Goal: Task Accomplishment & Management: Complete application form

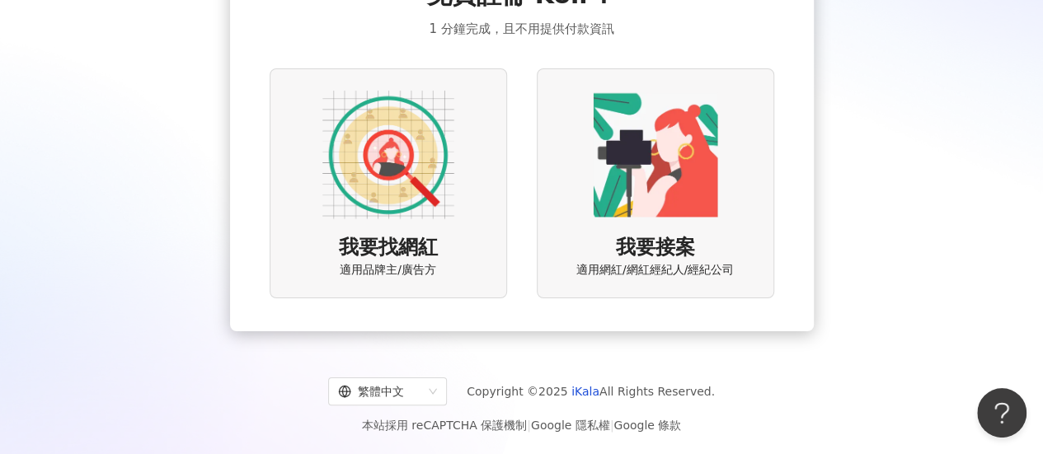
click at [443, 235] on div "我要找網紅 適用品牌主/廣告方" at bounding box center [389, 183] width 238 height 230
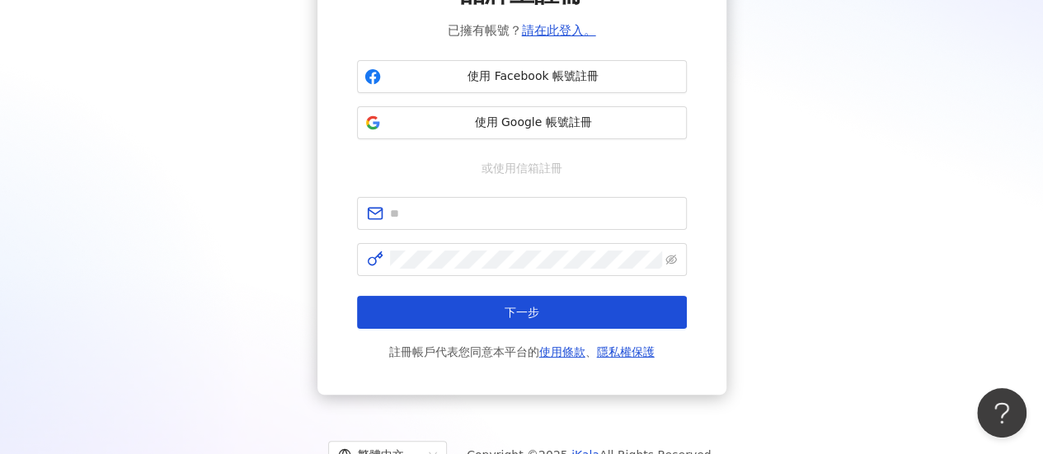
scroll to position [87, 0]
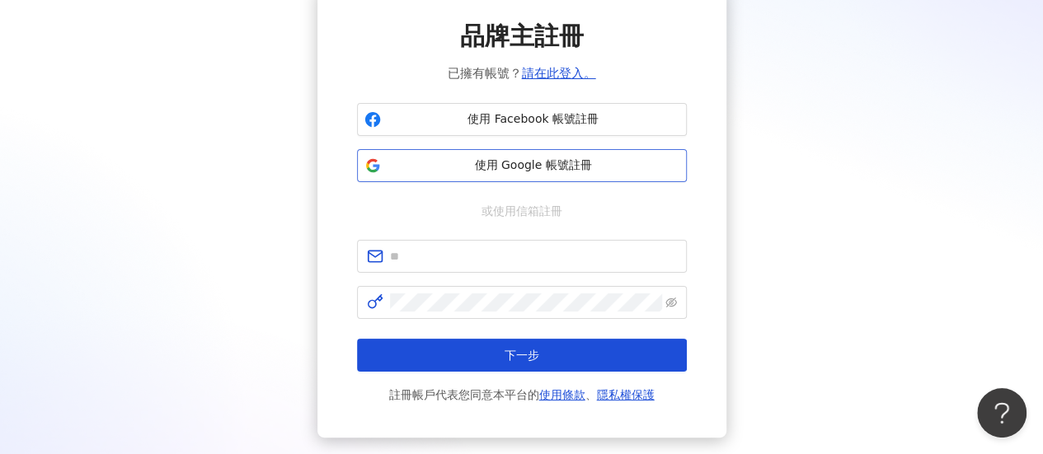
click at [538, 167] on span "使用 Google 帳號註冊" at bounding box center [534, 166] width 292 height 16
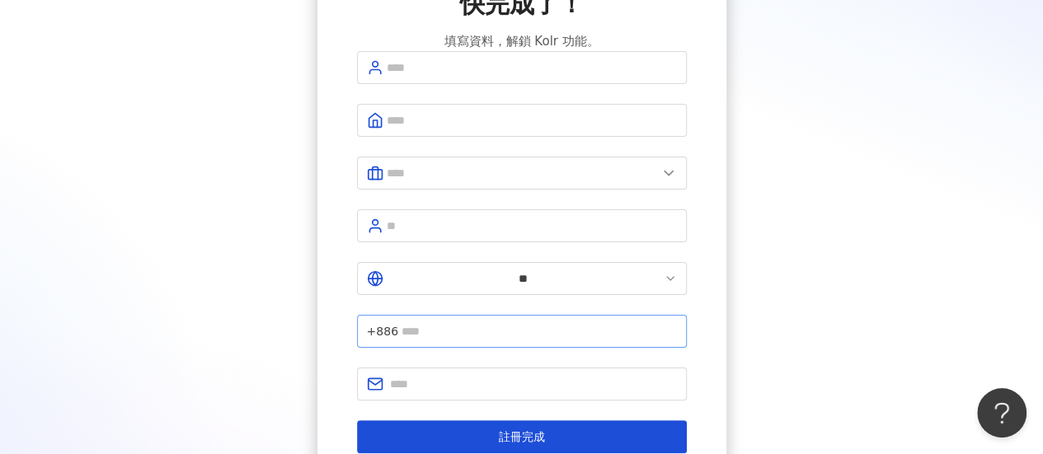
scroll to position [218, 0]
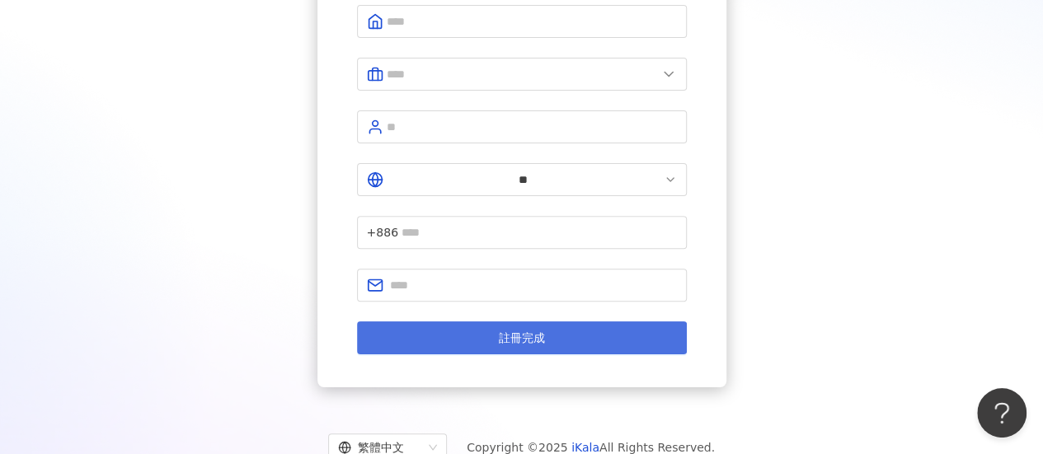
click at [477, 322] on button "註冊完成" at bounding box center [522, 338] width 330 height 33
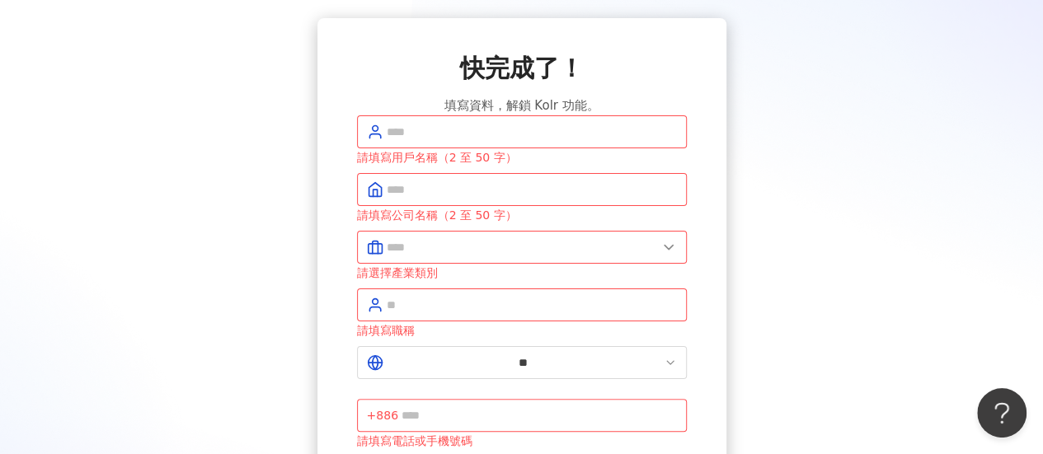
scroll to position [41, 0]
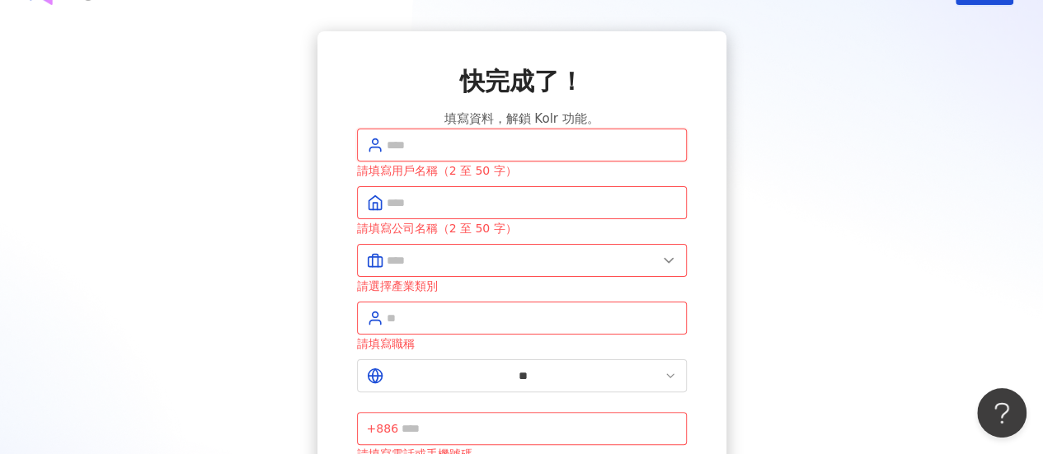
click at [430, 154] on input "text" at bounding box center [532, 145] width 290 height 18
type input "*"
click at [415, 219] on span at bounding box center [522, 202] width 330 height 33
type input "****"
click at [460, 270] on input "text" at bounding box center [522, 261] width 271 height 18
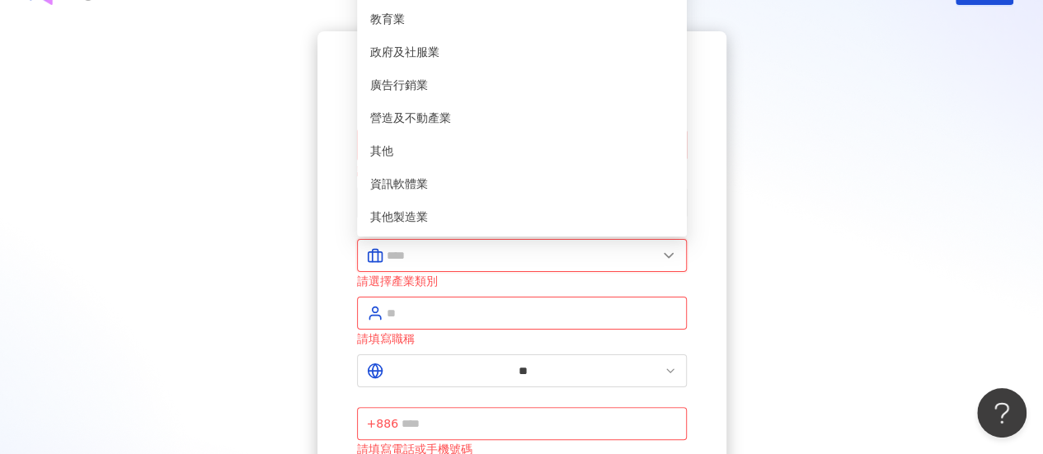
scroll to position [2, 0]
type input "********"
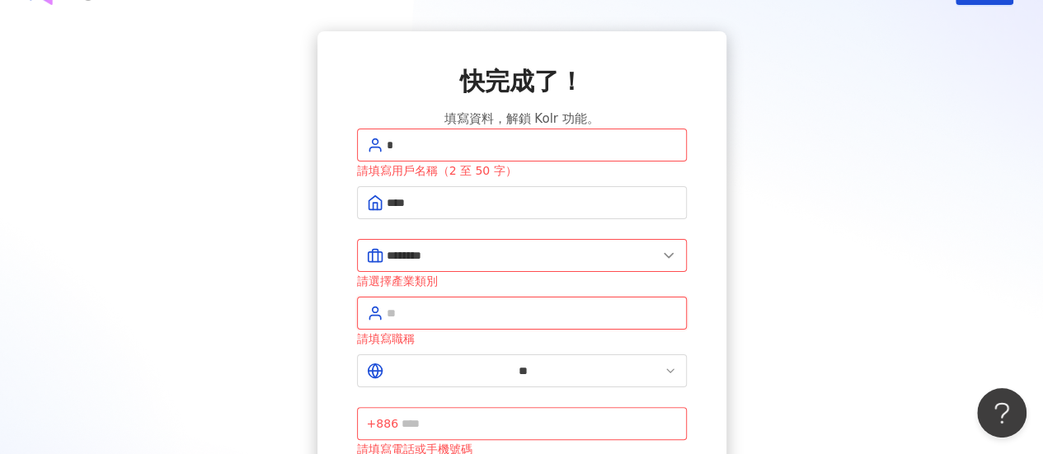
click at [416, 322] on input "text" at bounding box center [532, 313] width 290 height 18
type input "*********"
click at [514, 415] on input "text" at bounding box center [539, 424] width 275 height 18
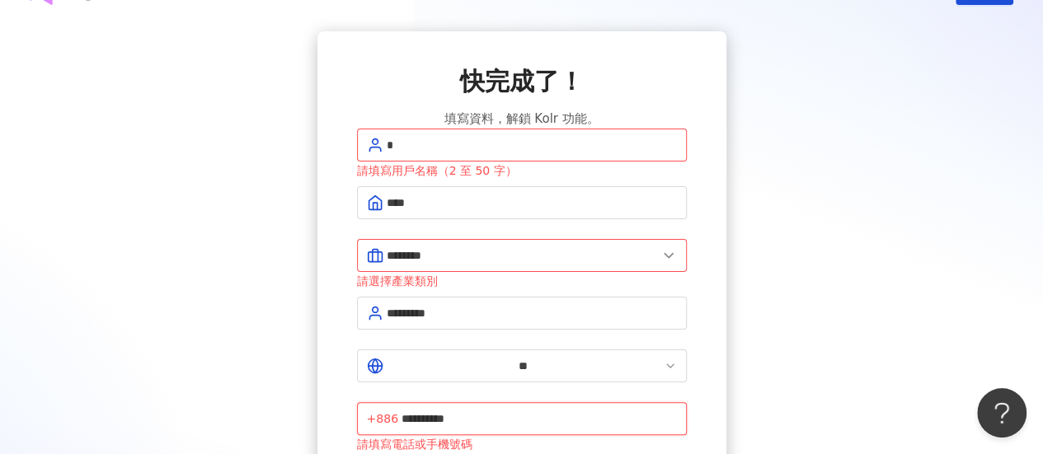
type input "**********"
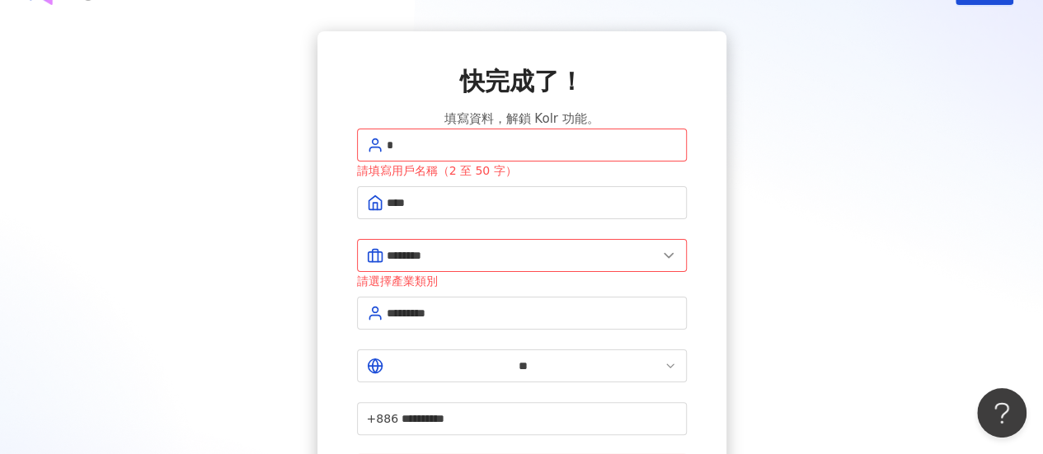
scroll to position [191, 0]
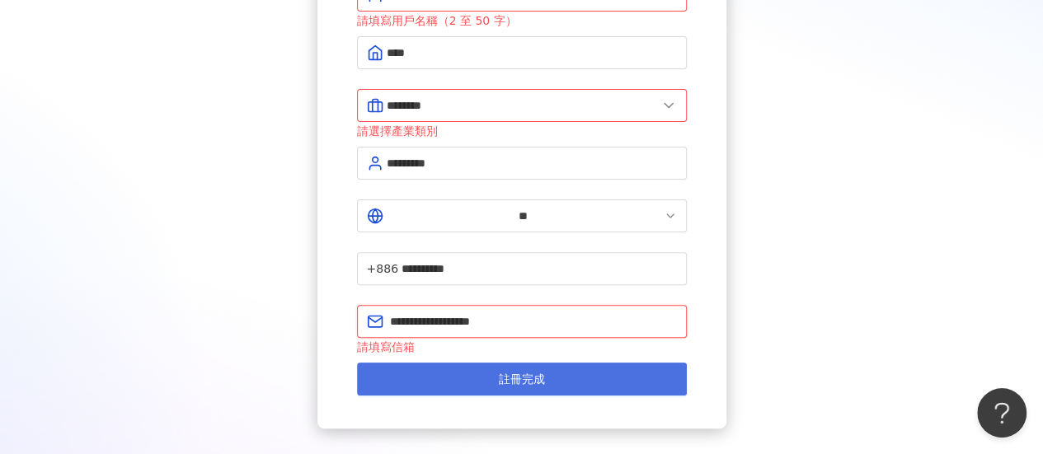
type input "**********"
click at [459, 363] on button "註冊完成" at bounding box center [522, 379] width 330 height 33
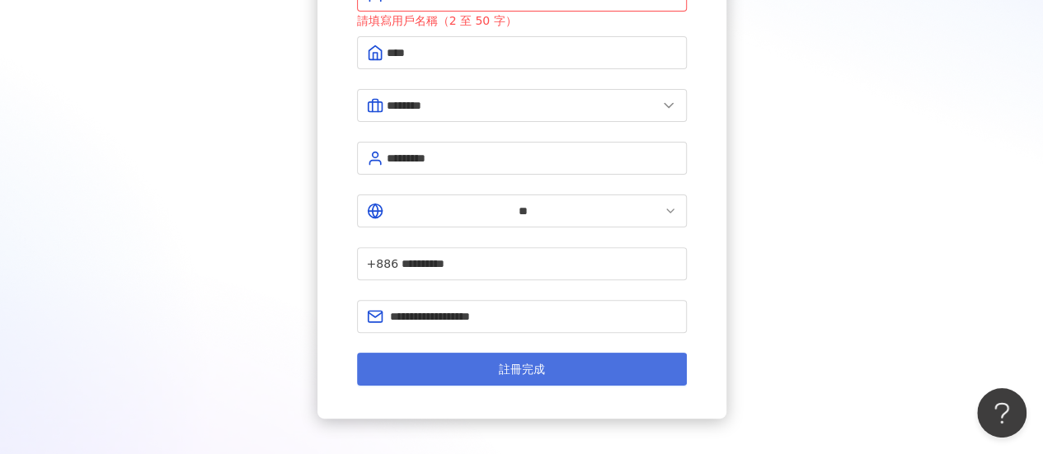
click at [467, 353] on button "註冊完成" at bounding box center [522, 369] width 330 height 33
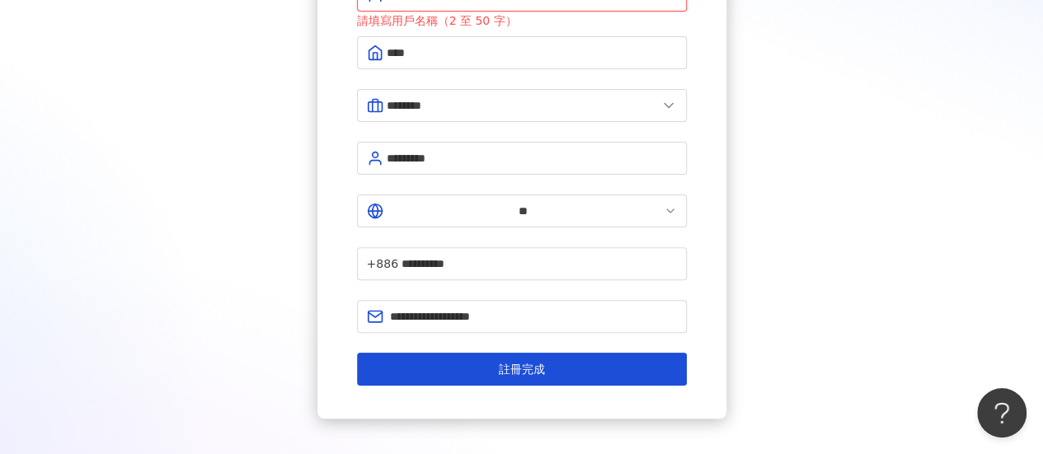
type input "***"
click at [525, 293] on form "**********" at bounding box center [522, 182] width 330 height 407
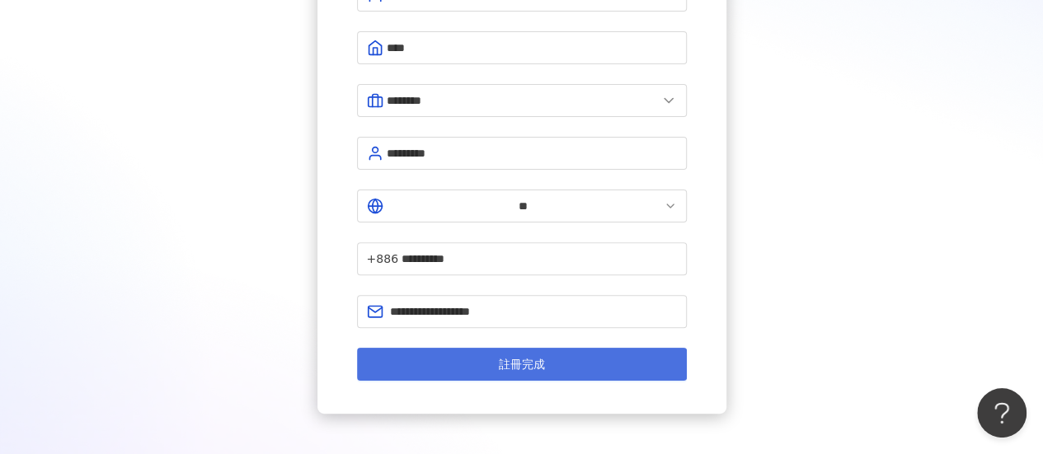
click at [524, 358] on span "註冊完成" at bounding box center [522, 364] width 46 height 13
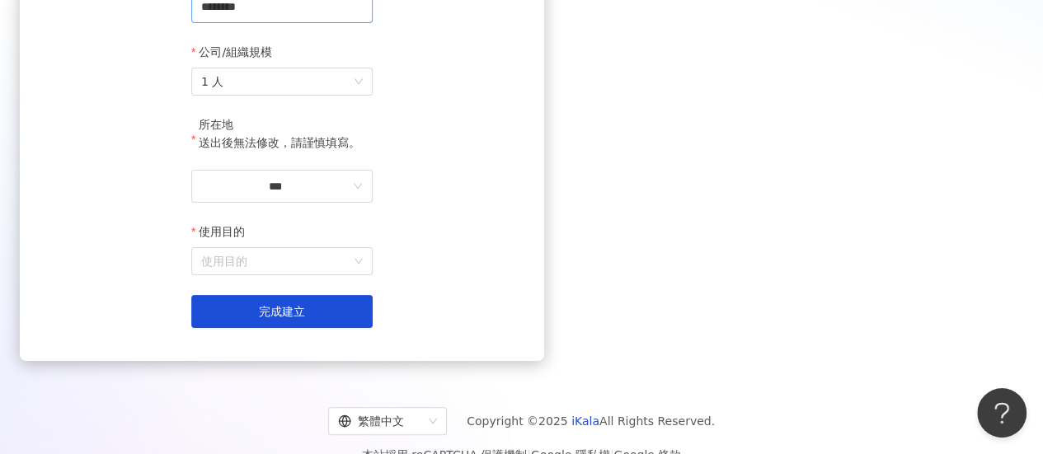
scroll to position [274, 0]
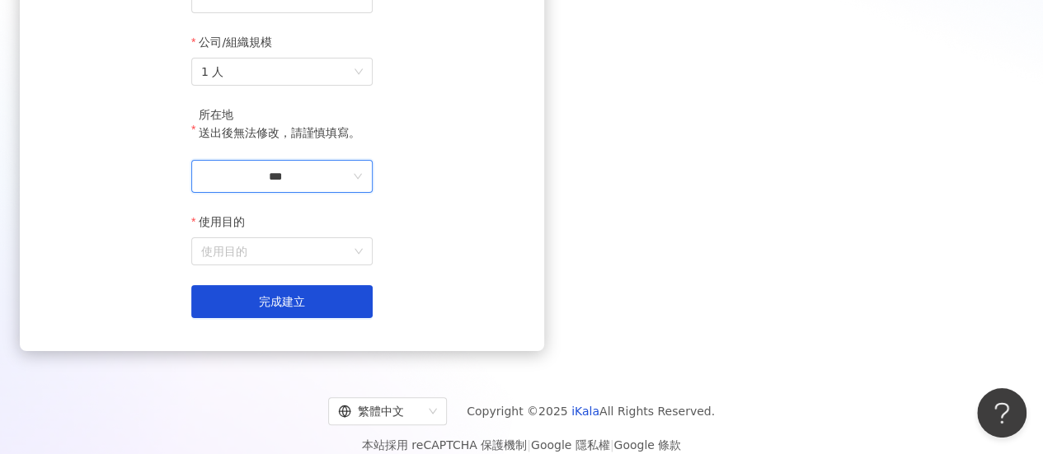
click at [350, 186] on input "***" at bounding box center [275, 176] width 148 height 18
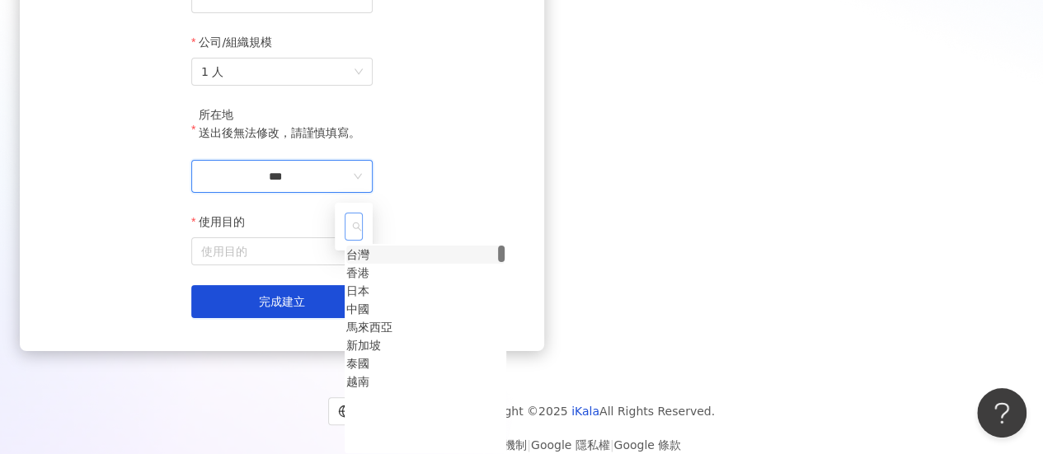
click at [369, 264] on div "台灣" at bounding box center [357, 255] width 23 height 18
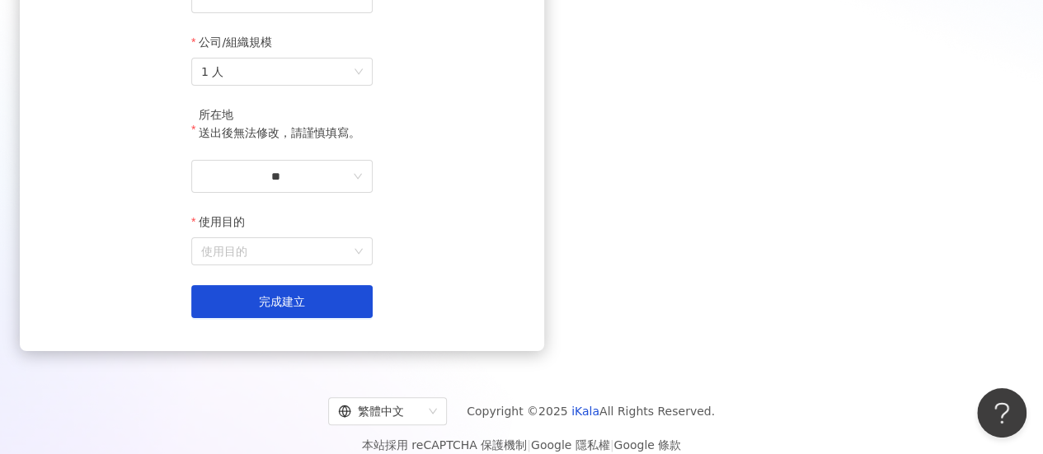
click at [373, 306] on form "工作區名稱 ******** 公司/組織規模 1 人 所在地 送出後無法修改，請謹慎填寫。 ** 使用目的 使用目的 建立為測試工作區 完成建立" at bounding box center [281, 136] width 181 height 363
click at [363, 265] on input "使用目的" at bounding box center [282, 251] width 162 height 26
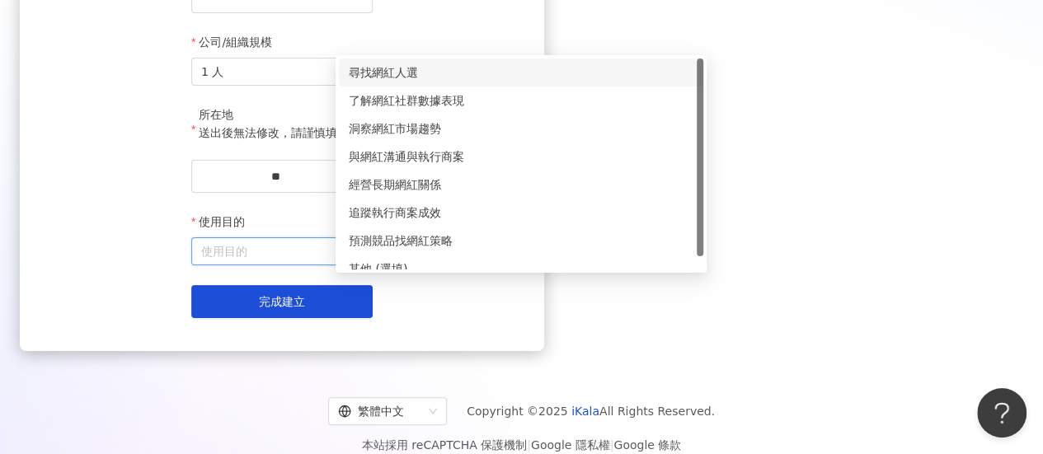
click at [416, 75] on div "尋找網紅人選" at bounding box center [521, 73] width 345 height 18
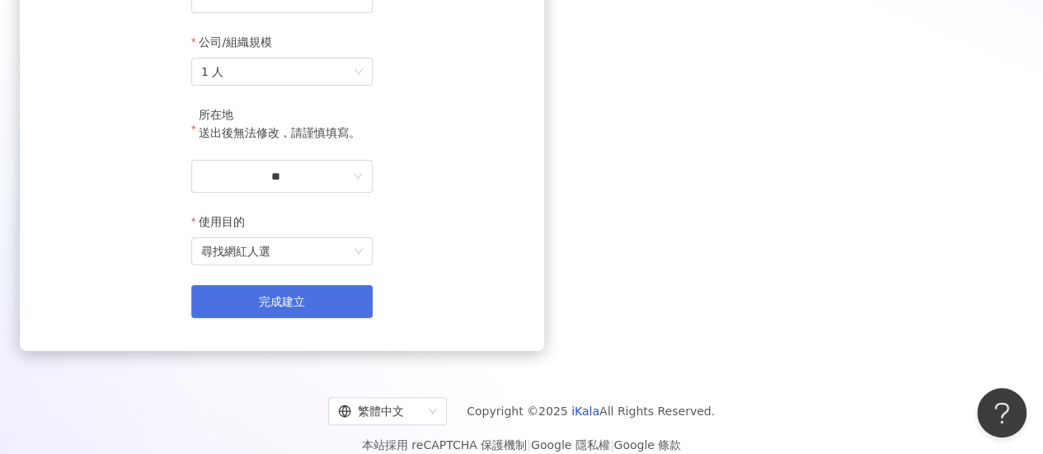
click at [373, 318] on button "完成建立" at bounding box center [281, 301] width 181 height 33
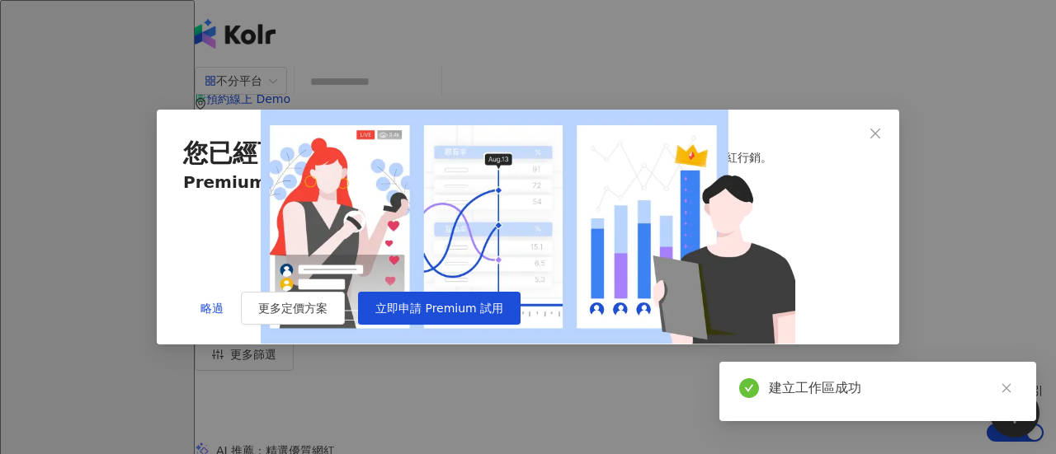
scroll to position [5, 0]
click at [999, 385] on link at bounding box center [1005, 389] width 21 height 21
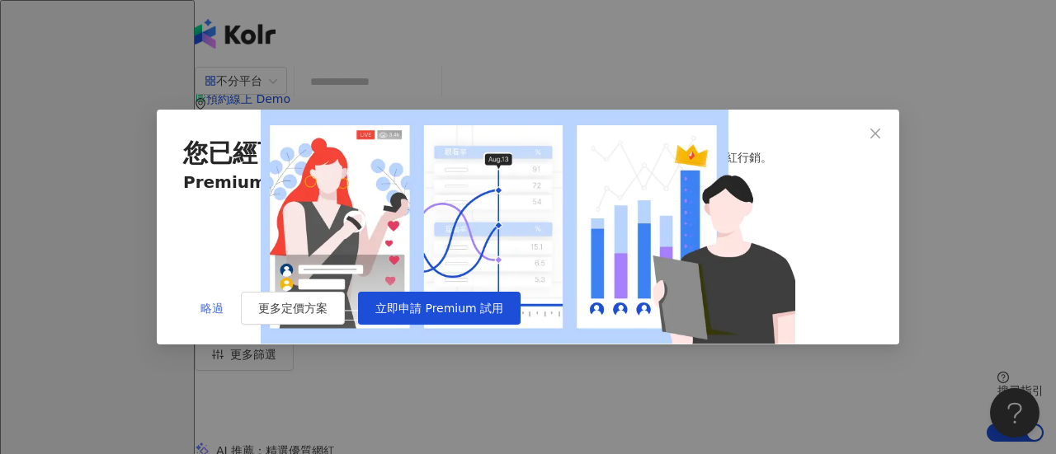
click at [208, 315] on span "略過" at bounding box center [211, 308] width 23 height 13
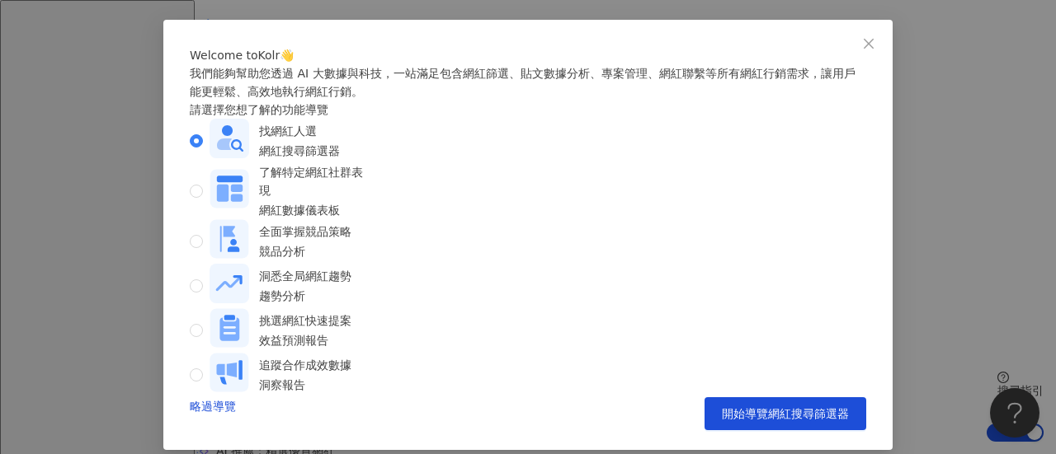
scroll to position [82, 0]
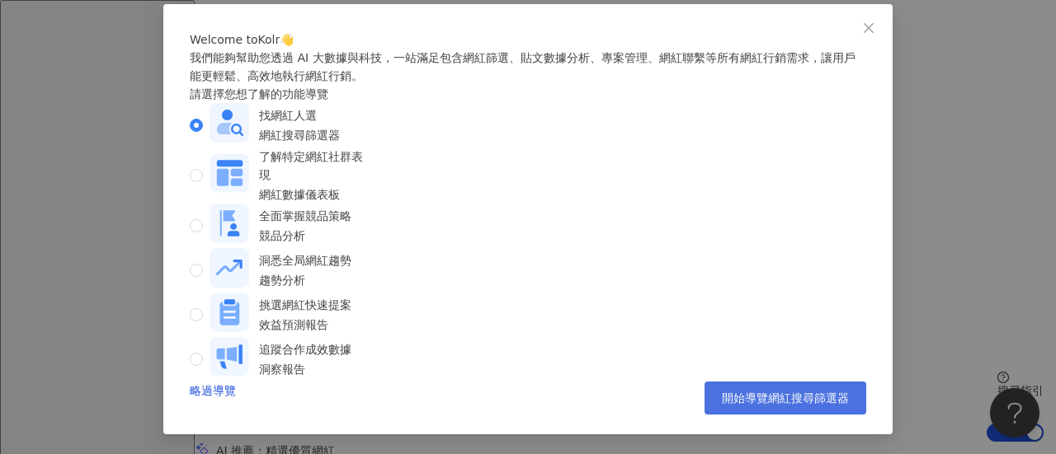
click at [744, 396] on span "開始導覽網紅搜尋篩選器" at bounding box center [785, 398] width 127 height 13
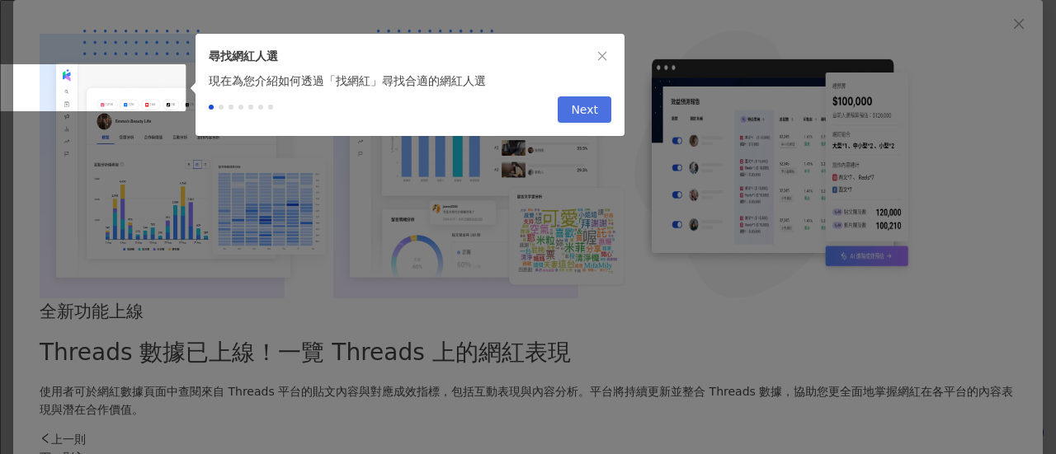
click at [587, 121] on span "Next" at bounding box center [584, 110] width 27 height 26
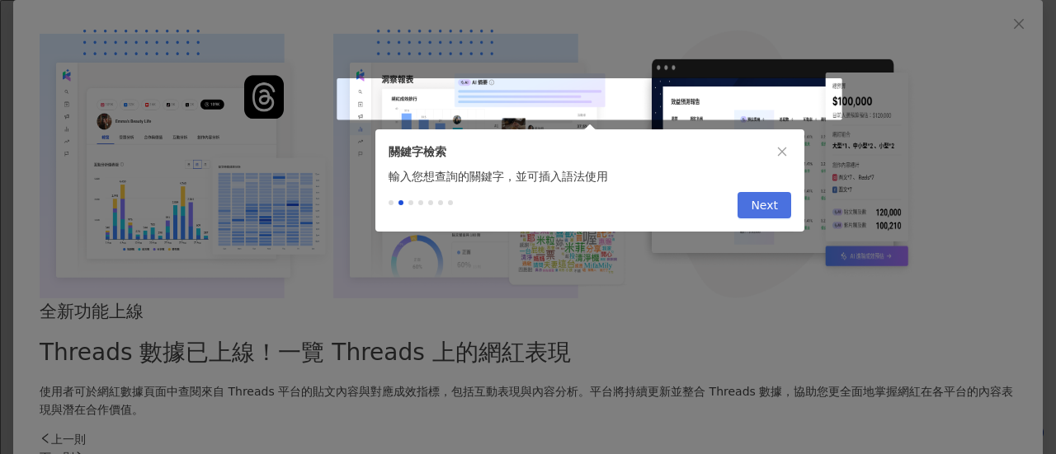
type input "*********"
click at [771, 219] on span "Next" at bounding box center [763, 206] width 27 height 26
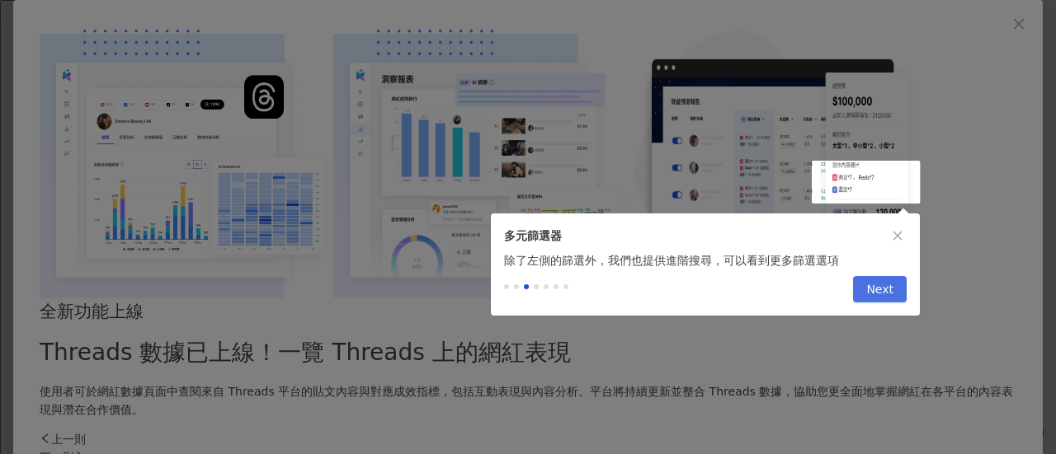
click at [871, 294] on span "Next" at bounding box center [879, 290] width 27 height 26
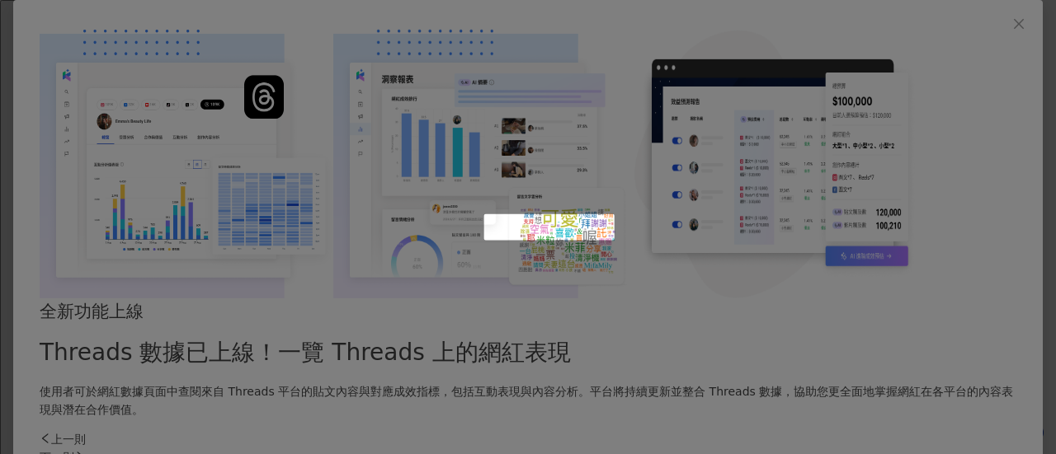
scroll to position [597, 0]
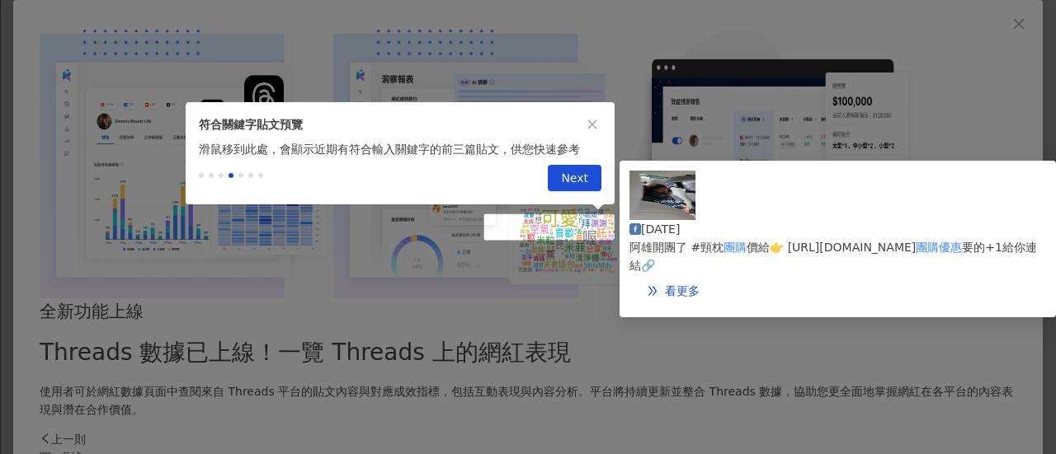
click at [572, 171] on span "Next" at bounding box center [574, 179] width 27 height 26
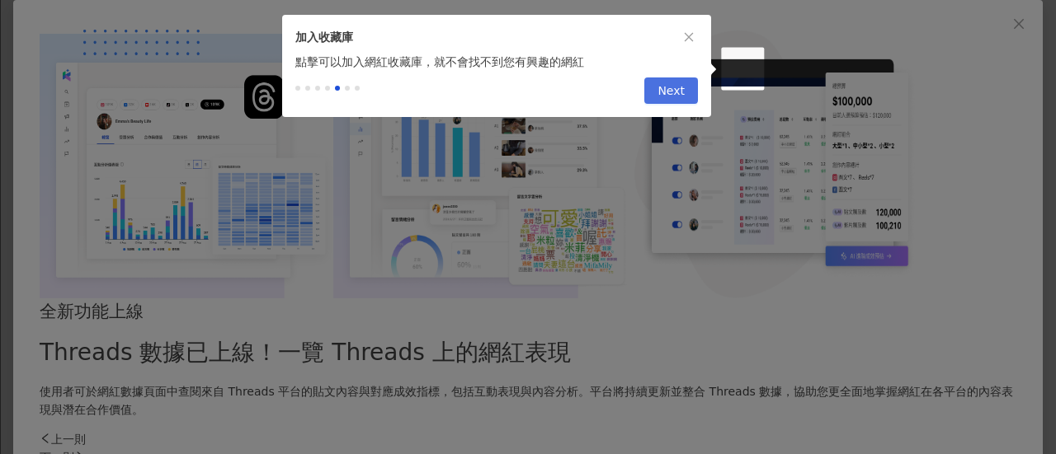
click at [661, 105] on span "Next" at bounding box center [670, 91] width 27 height 26
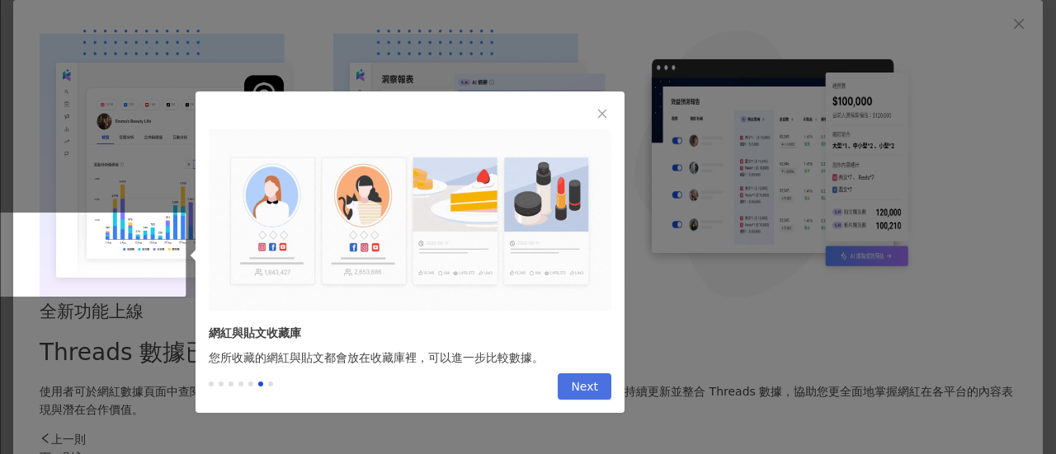
click at [595, 387] on span "Next" at bounding box center [584, 387] width 27 height 26
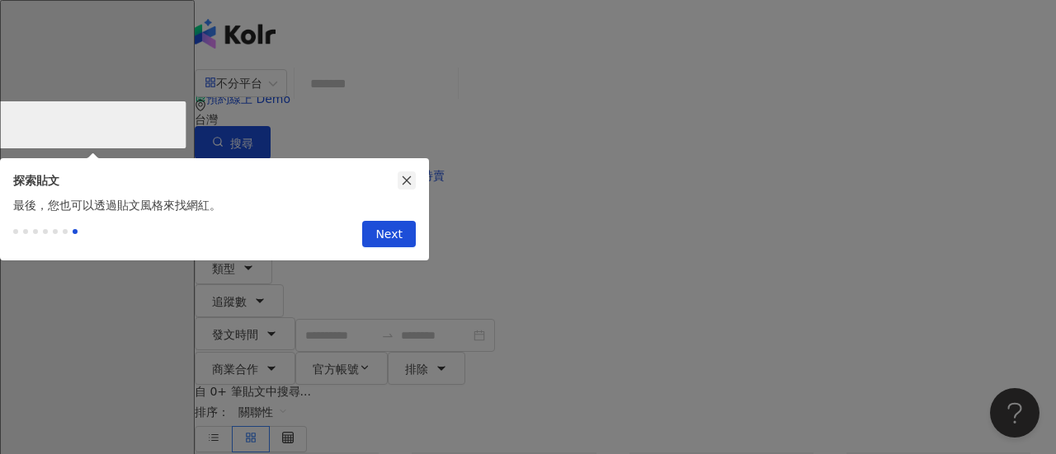
click at [405, 172] on button "button" at bounding box center [407, 181] width 18 height 18
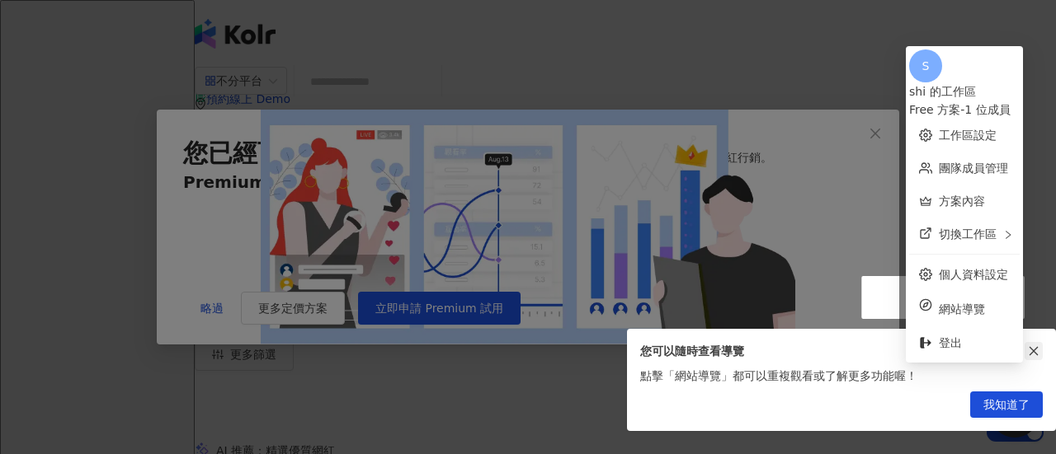
click at [1038, 344] on button "button" at bounding box center [1033, 351] width 18 height 18
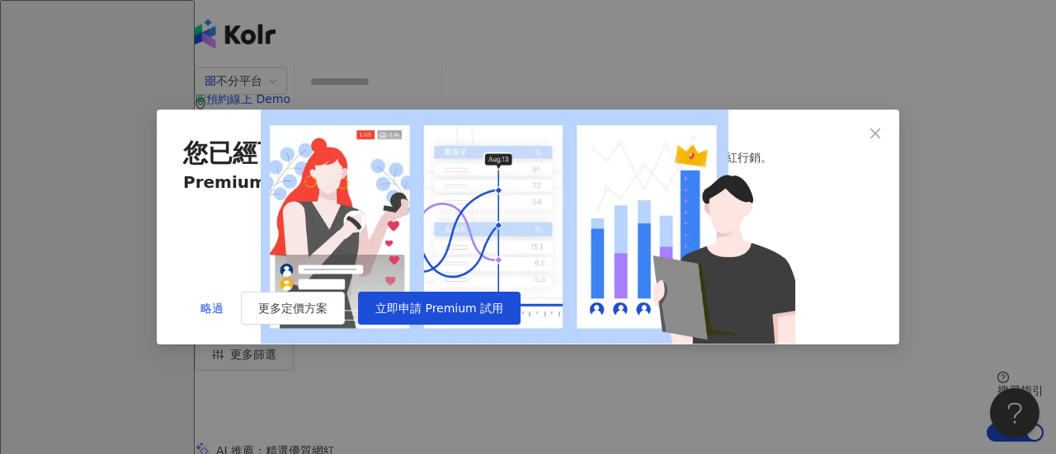
scroll to position [5, 0]
click at [200, 315] on span "略過" at bounding box center [211, 308] width 23 height 13
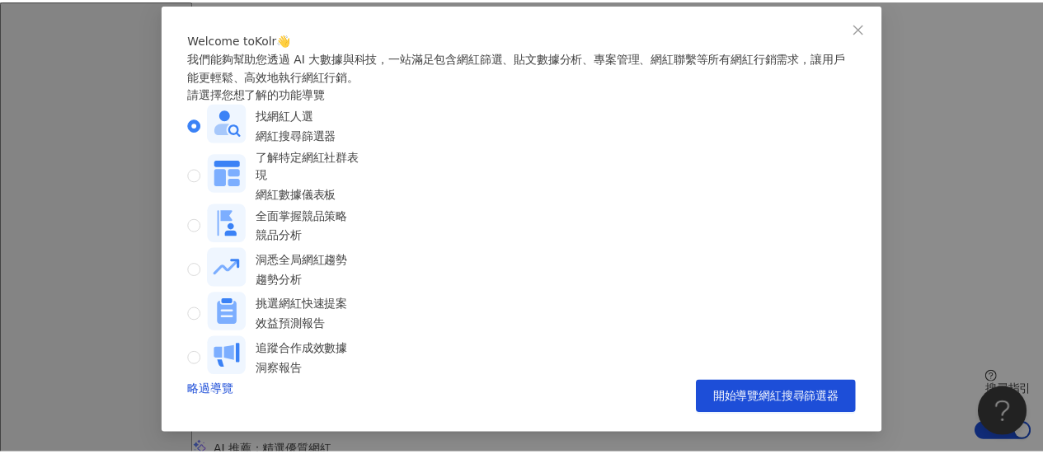
scroll to position [82, 0]
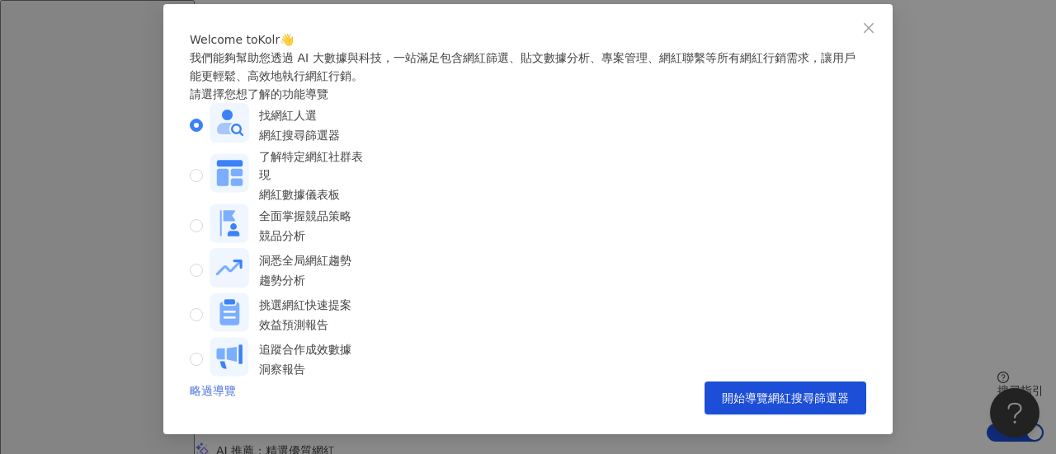
click at [205, 397] on link "略過導覽" at bounding box center [213, 398] width 46 height 33
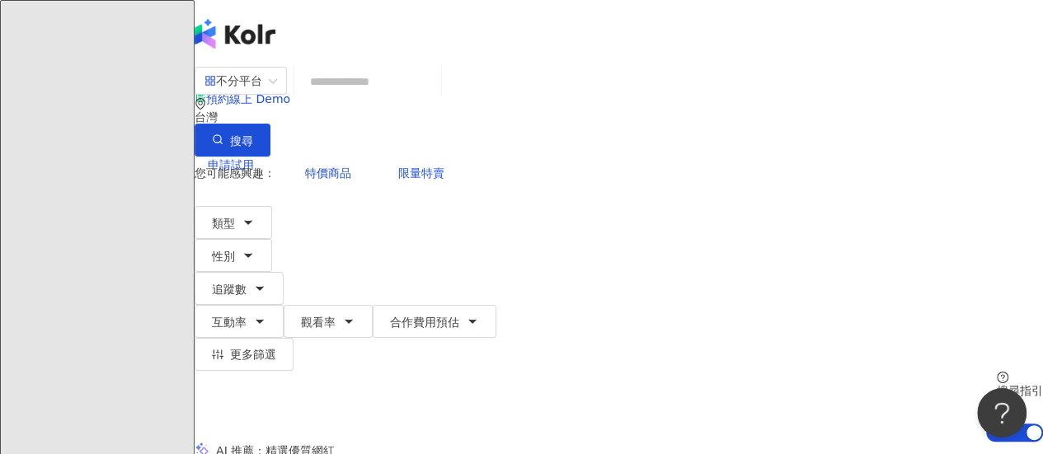
click at [389, 97] on input "search" at bounding box center [368, 81] width 134 height 31
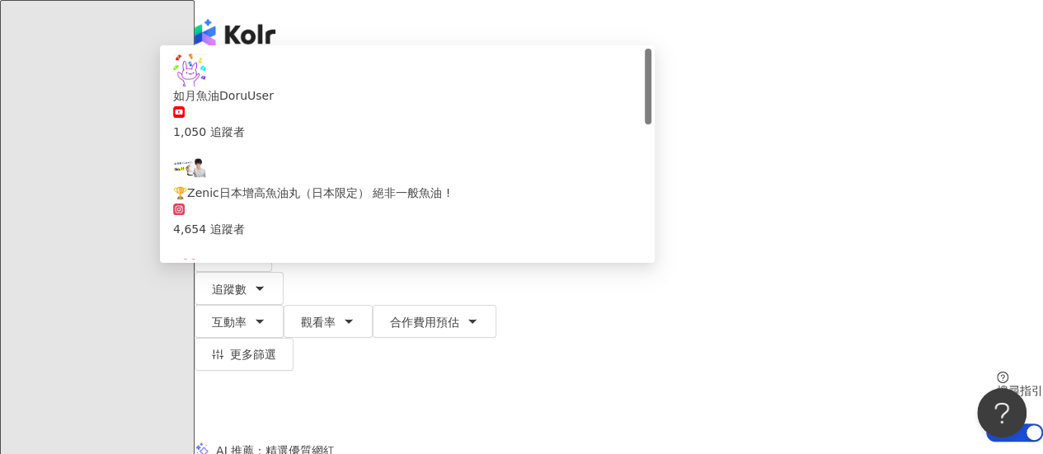
type input "**"
click at [213, 171] on div "不分平台 ** 台灣 搜尋 a606dabf-f8f7-4e04-848c-846a55cf7e8c 如月魚油DoruUser 1,050 追蹤者 🏆Zeni…" at bounding box center [619, 254] width 849 height 376
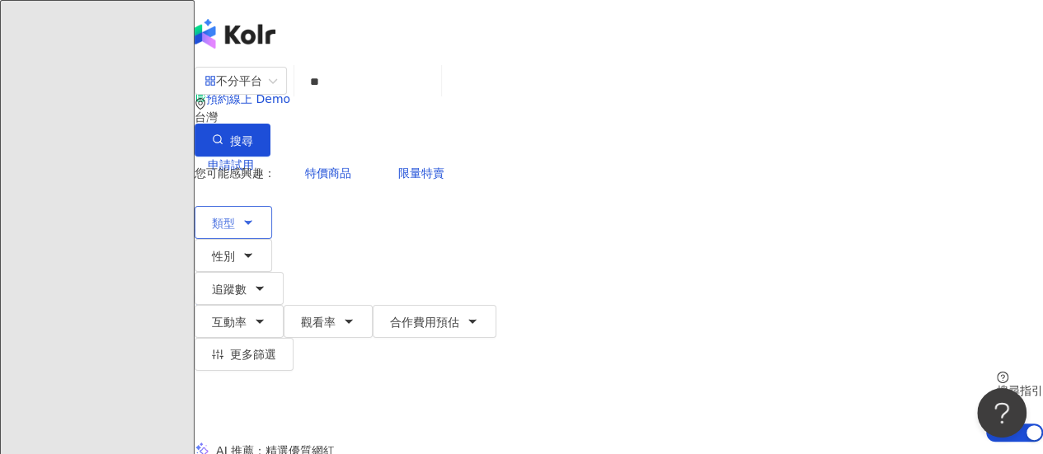
click at [257, 206] on button "類型" at bounding box center [234, 222] width 78 height 33
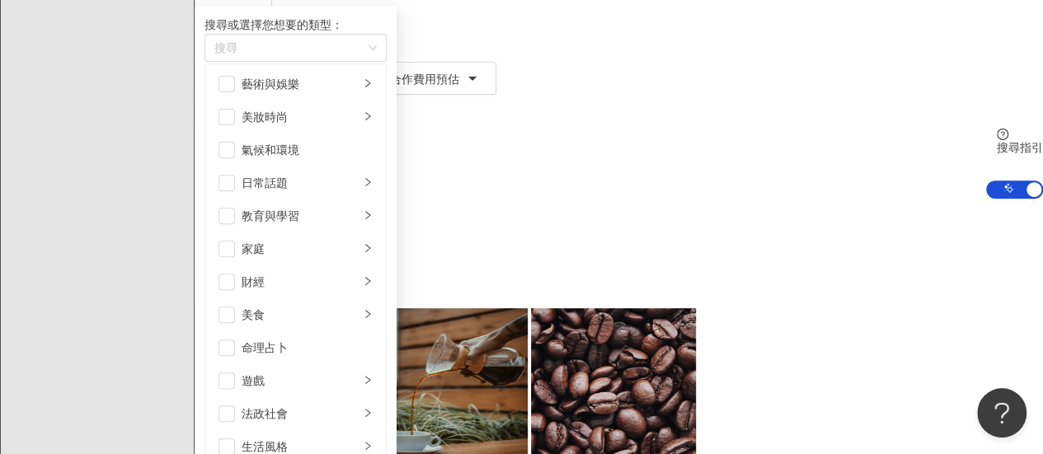
scroll to position [361, 0]
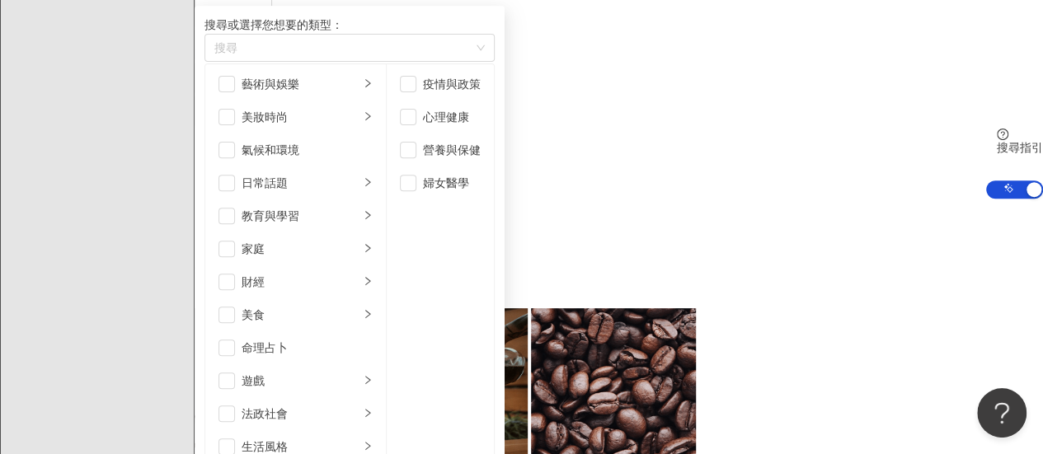
scroll to position [0, 0]
click at [381, 128] on li "美妝時尚" at bounding box center [296, 117] width 174 height 33
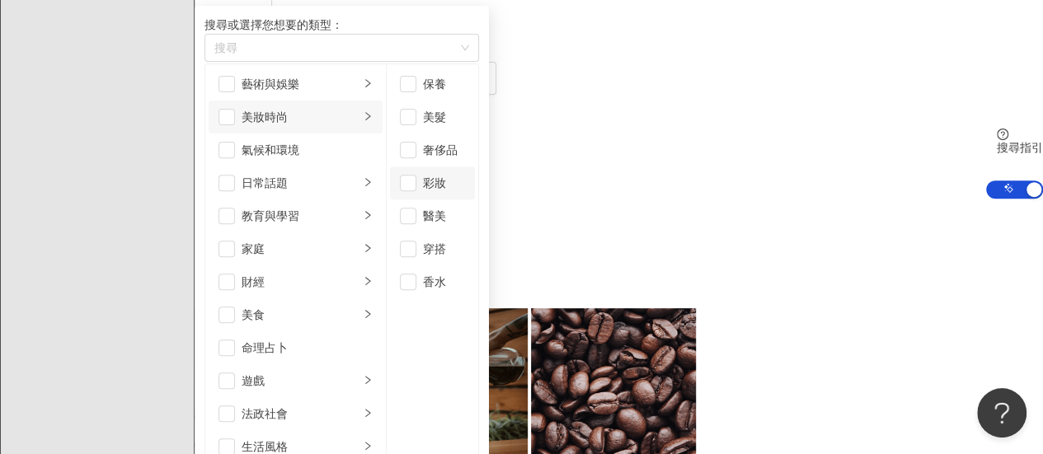
scroll to position [10, 0]
click at [327, 77] on div "藝術與娛樂" at bounding box center [301, 84] width 118 height 18
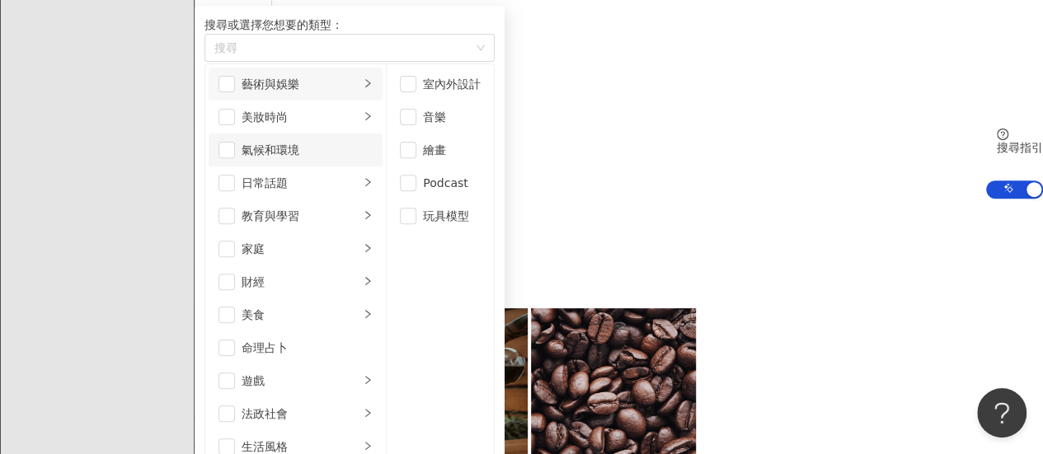
click at [318, 161] on li "氣候和環境" at bounding box center [296, 150] width 174 height 33
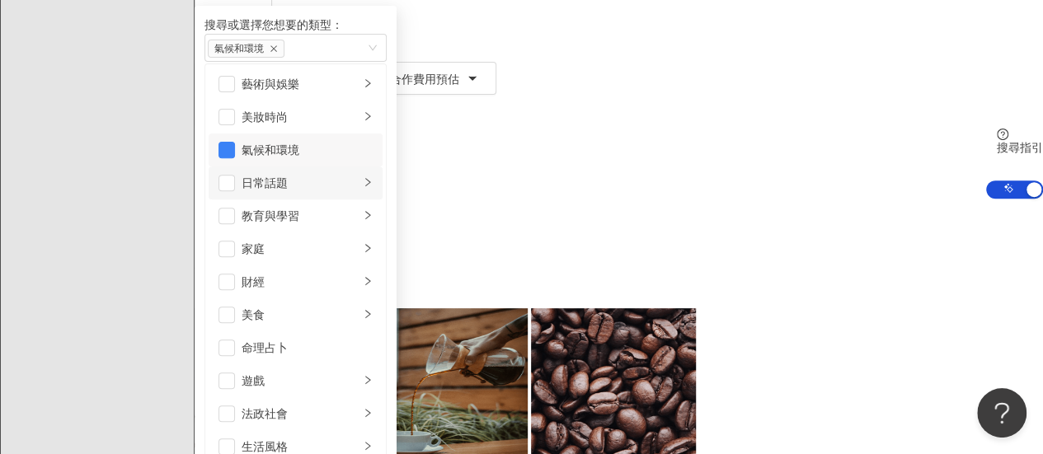
click at [315, 179] on div "日常話題" at bounding box center [301, 183] width 118 height 18
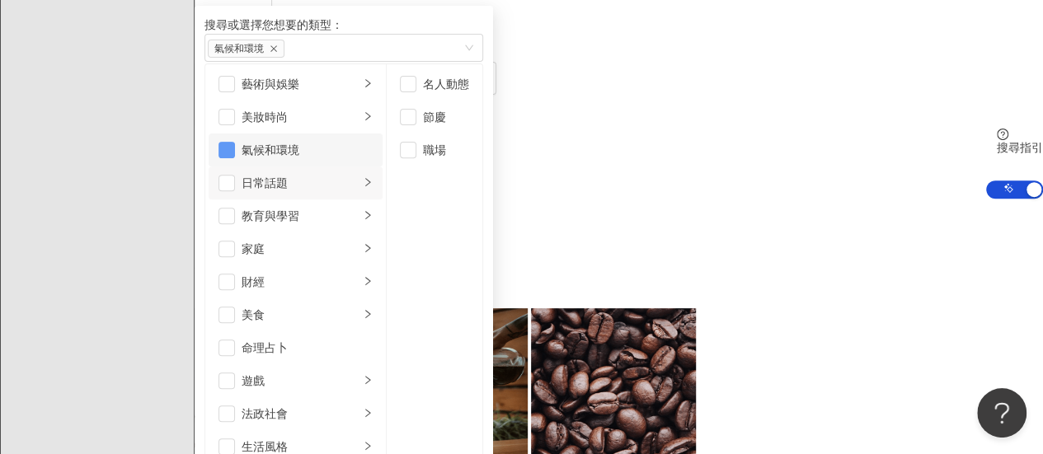
click at [235, 153] on span "button" at bounding box center [227, 150] width 16 height 16
click at [312, 219] on div "教育與學習" at bounding box center [301, 216] width 118 height 18
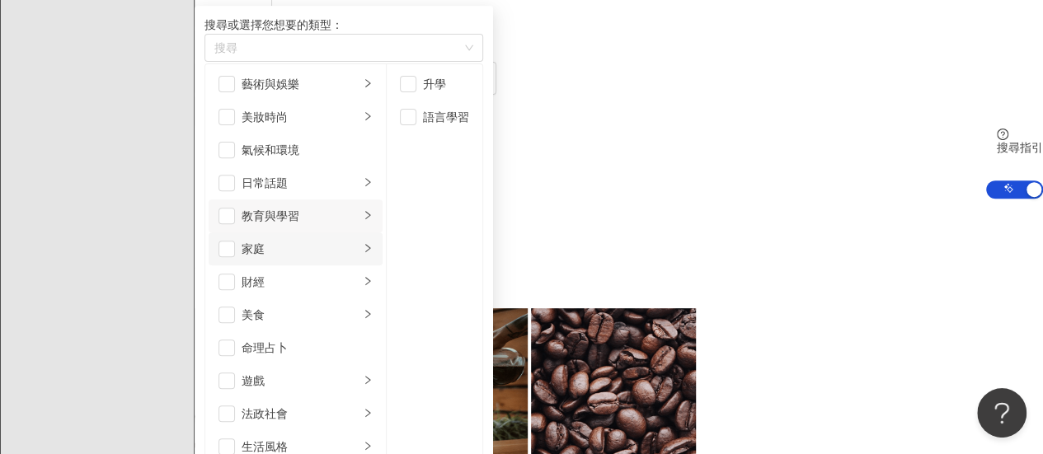
click at [308, 249] on div "家庭" at bounding box center [301, 249] width 118 height 18
click at [311, 266] on li "財經" at bounding box center [296, 282] width 174 height 33
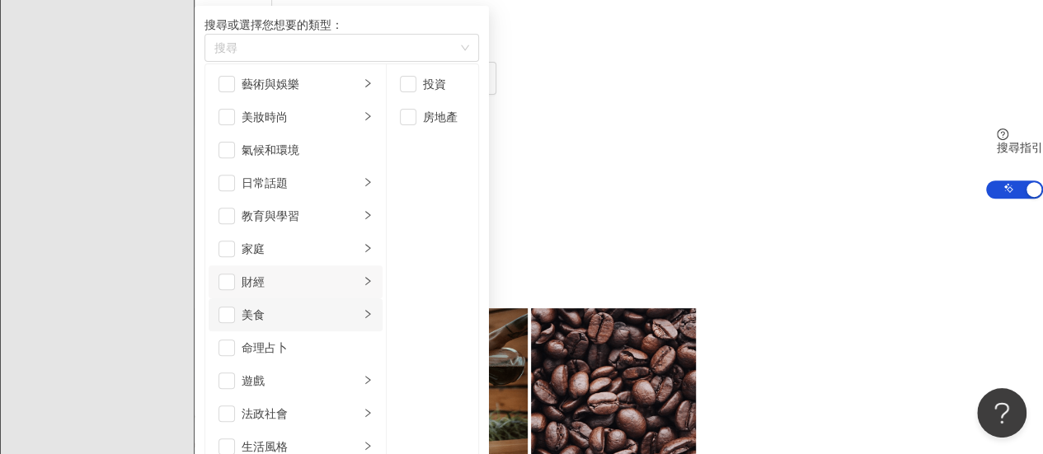
click at [308, 306] on div "美食" at bounding box center [301, 315] width 118 height 18
click at [294, 372] on div "遊戲" at bounding box center [301, 381] width 118 height 18
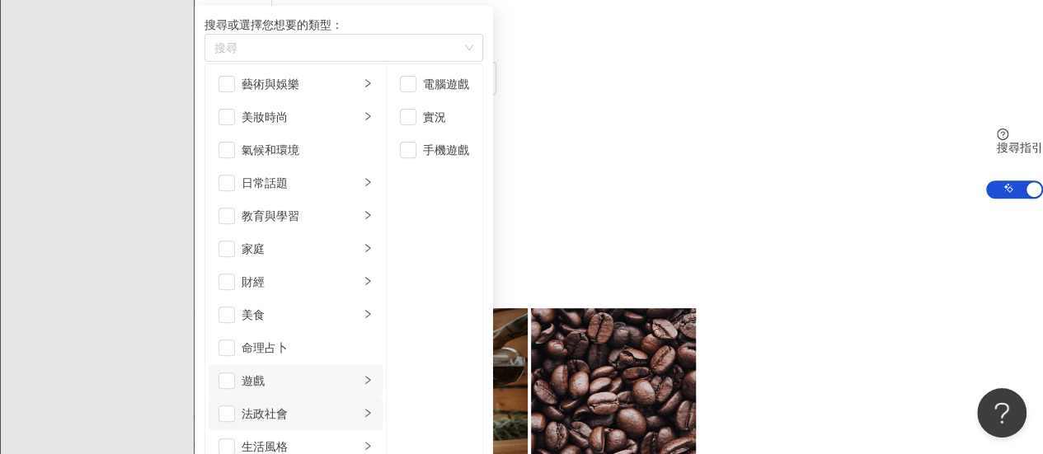
click at [298, 405] on div "法政社會" at bounding box center [301, 414] width 118 height 18
click at [302, 438] on div "生活風格" at bounding box center [301, 447] width 118 height 18
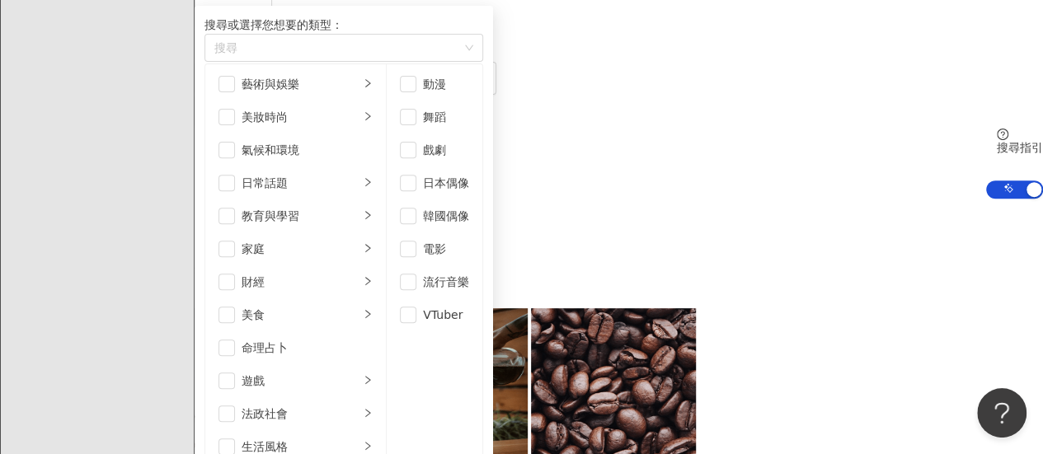
scroll to position [571, 0]
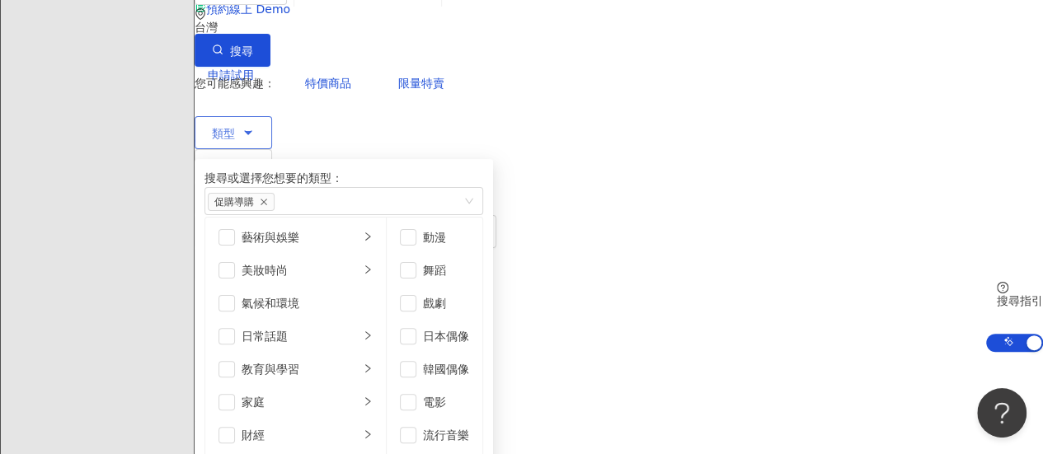
scroll to position [414, 0]
click at [481, 308] on div "營養與保健" at bounding box center [452, 303] width 58 height 18
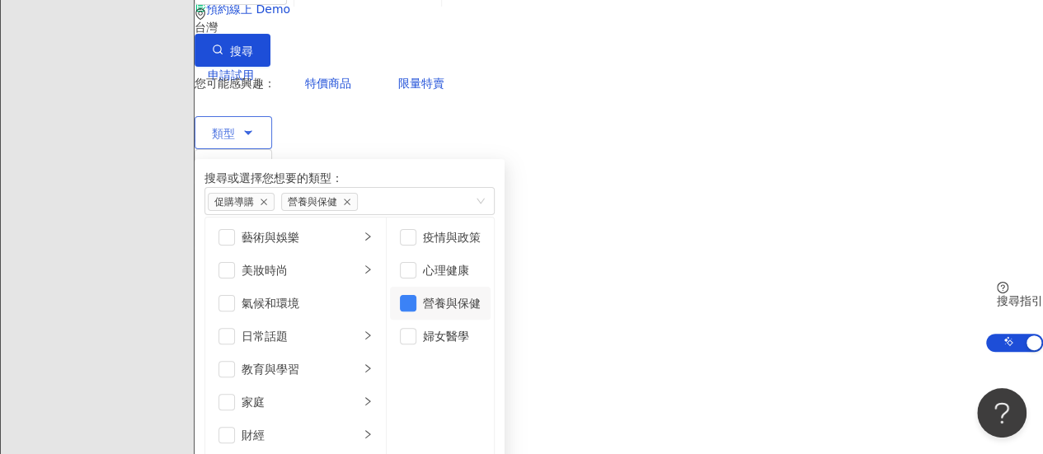
click at [481, 308] on div "營養與保健" at bounding box center [452, 303] width 58 height 18
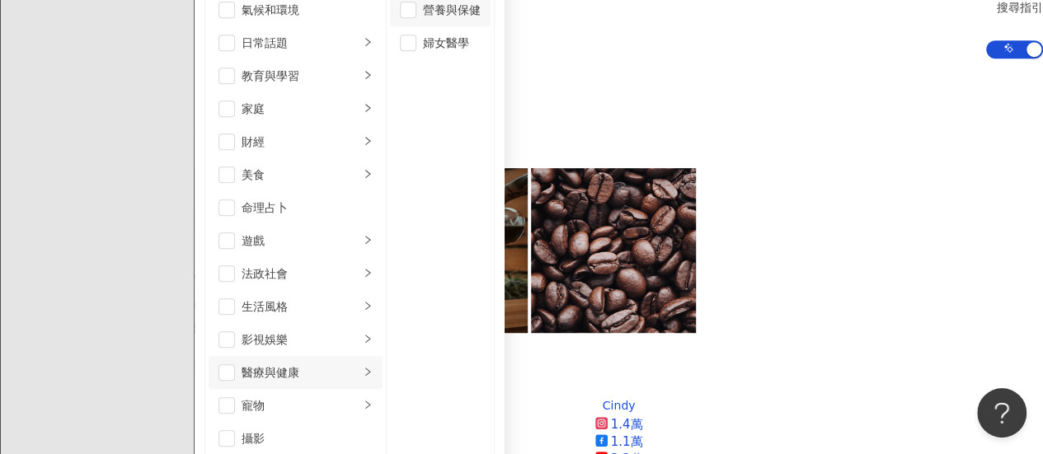
scroll to position [571, 0]
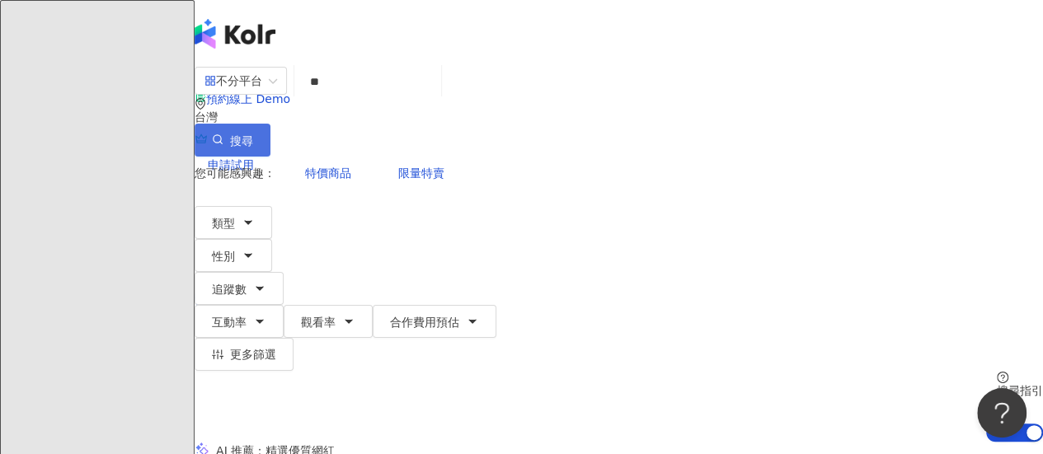
click at [271, 124] on button "搜尋" at bounding box center [233, 140] width 76 height 33
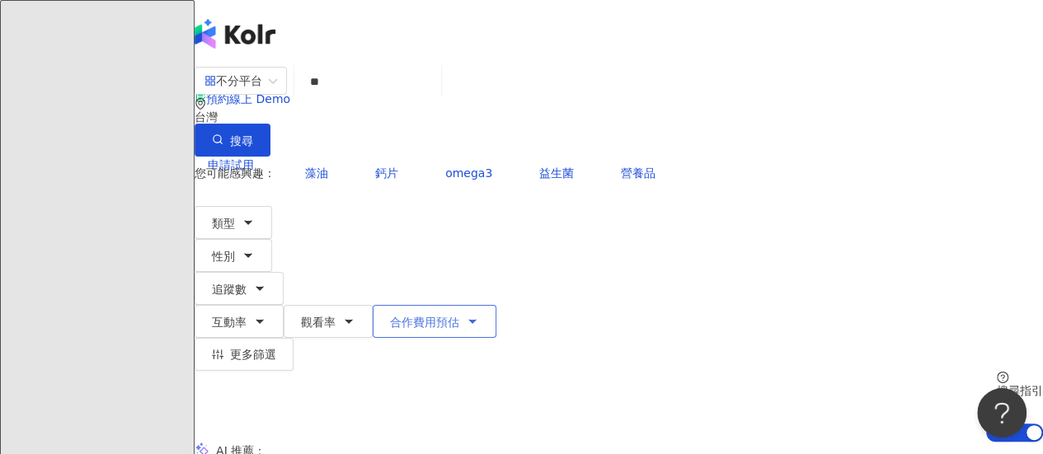
click at [459, 316] on span "合作費用預估" at bounding box center [424, 322] width 69 height 13
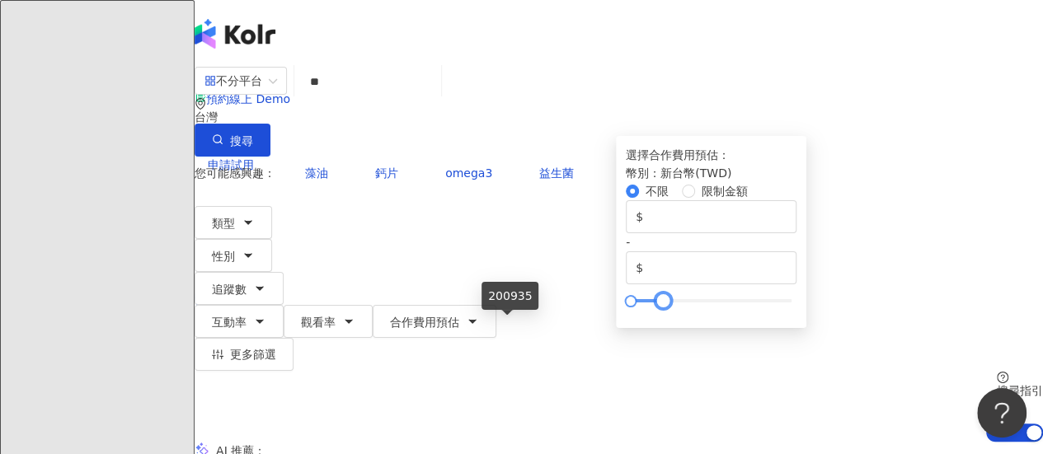
drag, startPoint x: 783, startPoint y: 327, endPoint x: 501, endPoint y: 334, distance: 282.9
click at [658, 306] on div at bounding box center [662, 301] width 9 height 9
type input "******"
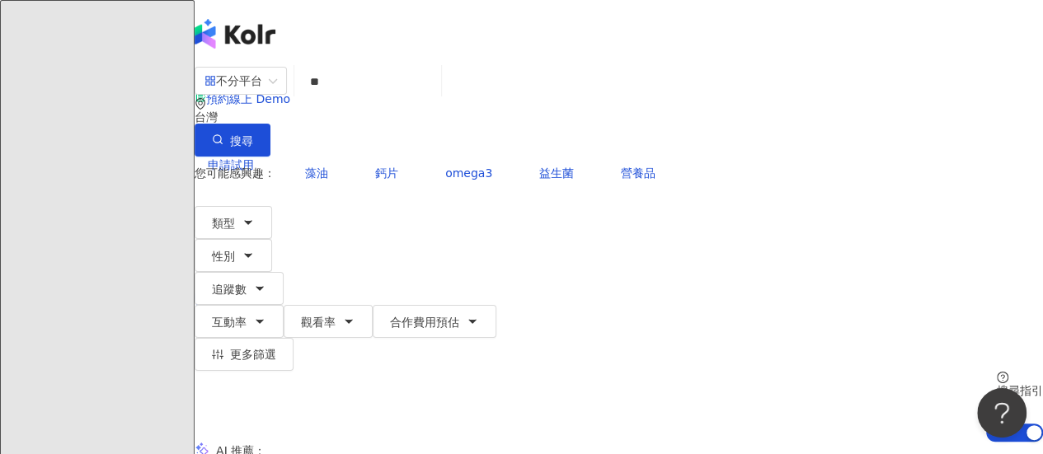
click at [271, 124] on button "搜尋" at bounding box center [233, 140] width 76 height 33
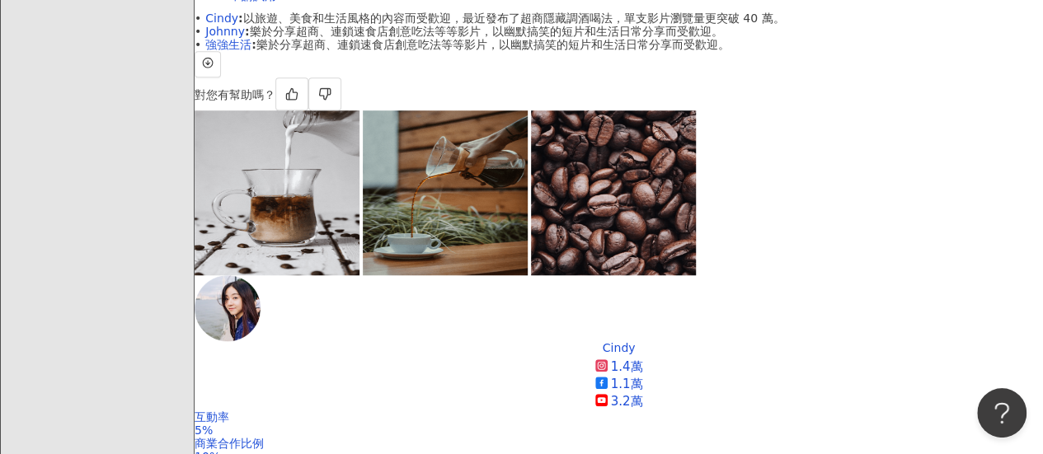
scroll to position [539, 0]
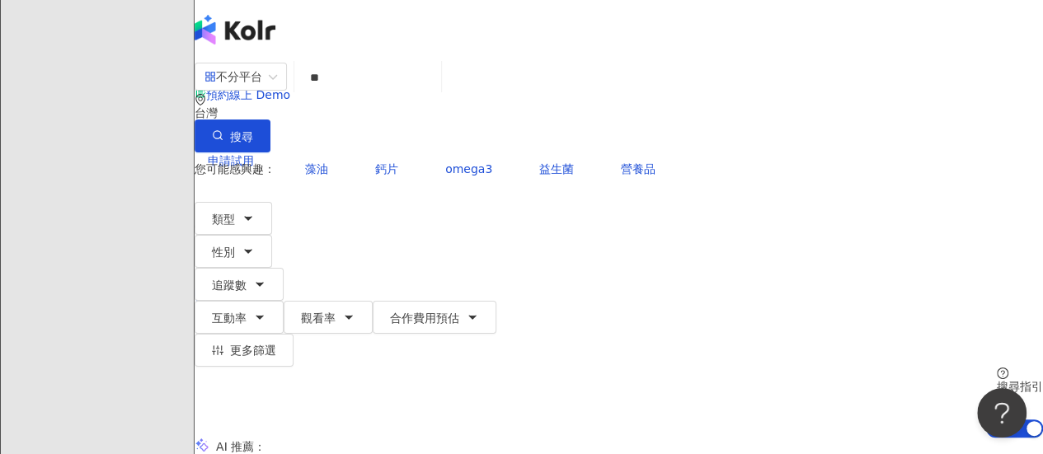
scroll to position [0, 0]
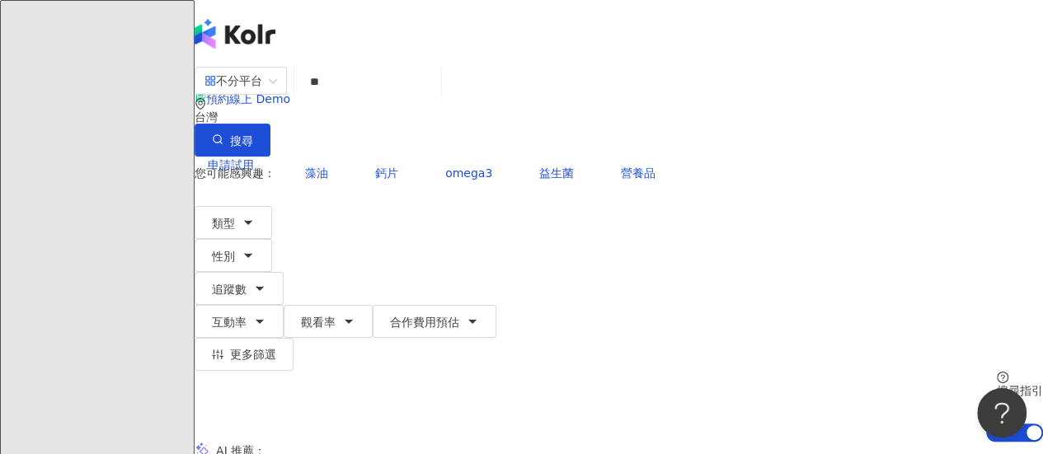
click at [435, 90] on input "**" at bounding box center [368, 81] width 134 height 31
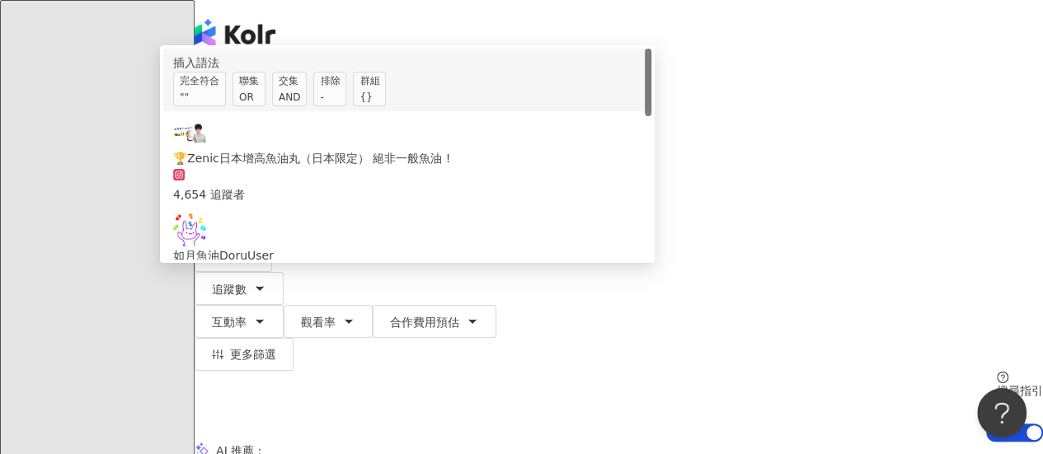
click at [307, 106] on span "交集 AND" at bounding box center [289, 89] width 35 height 35
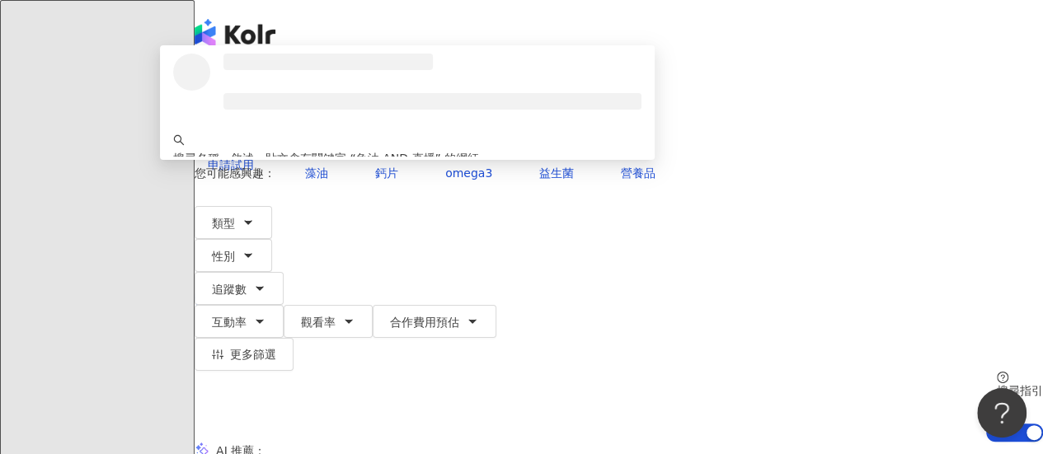
type input "*********"
click at [271, 124] on button "搜尋" at bounding box center [233, 140] width 76 height 33
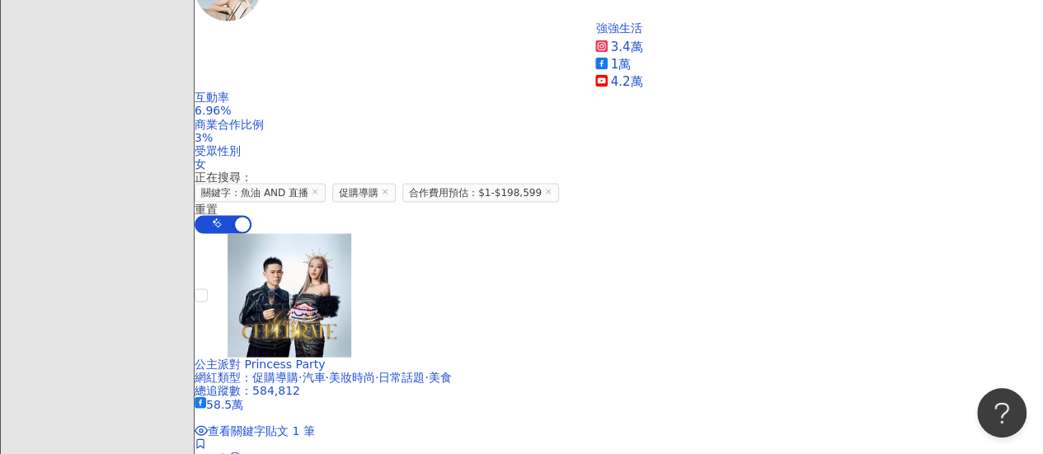
scroll to position [1621, 0]
click at [389, 187] on icon at bounding box center [385, 191] width 8 height 8
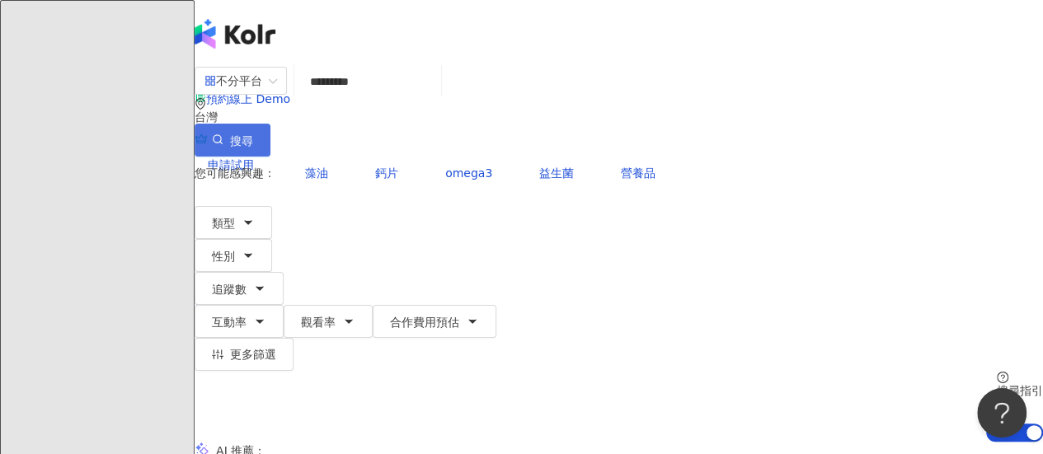
click at [271, 124] on button "搜尋" at bounding box center [233, 140] width 76 height 33
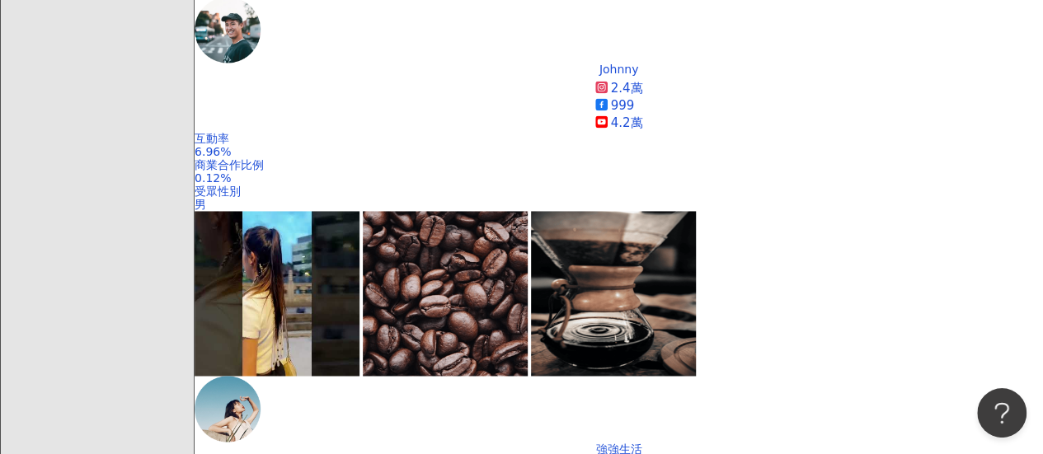
scroll to position [1198, 0]
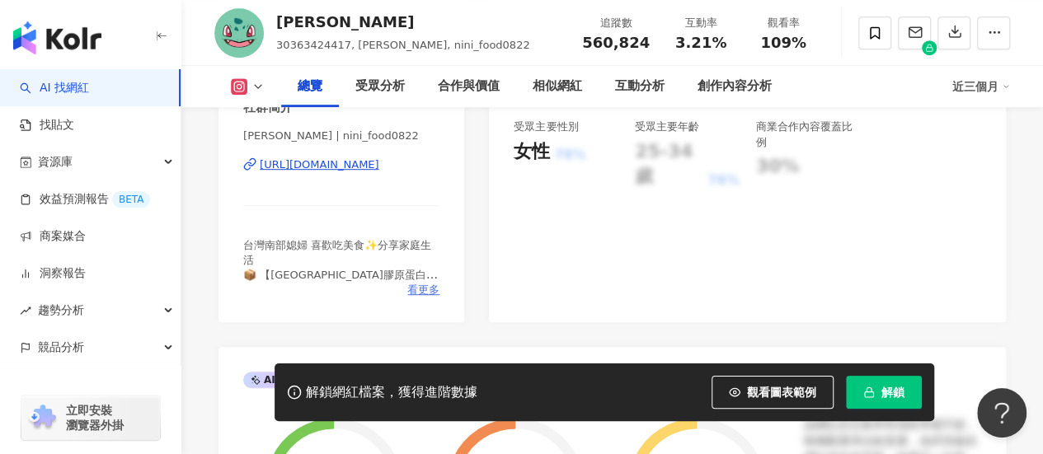
click at [429, 287] on span "看更多" at bounding box center [423, 290] width 32 height 15
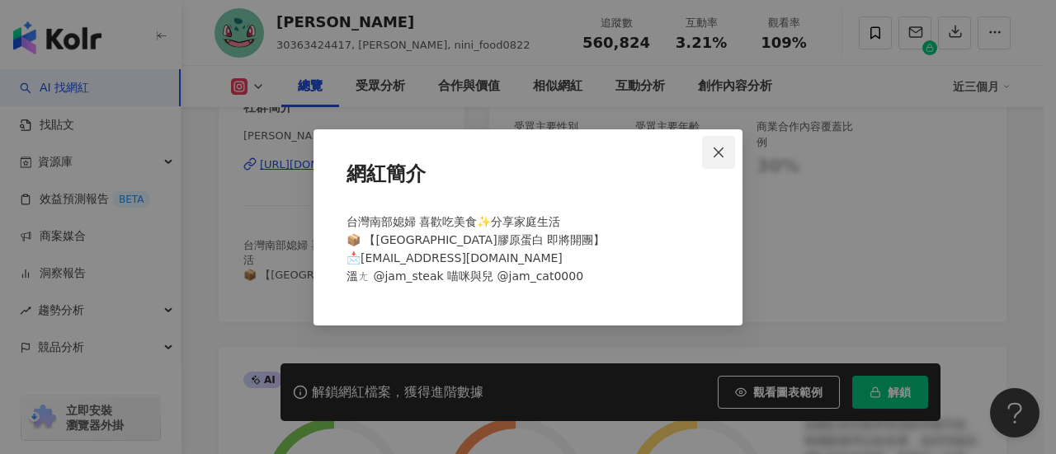
click at [711, 145] on button "Close" at bounding box center [718, 152] width 33 height 33
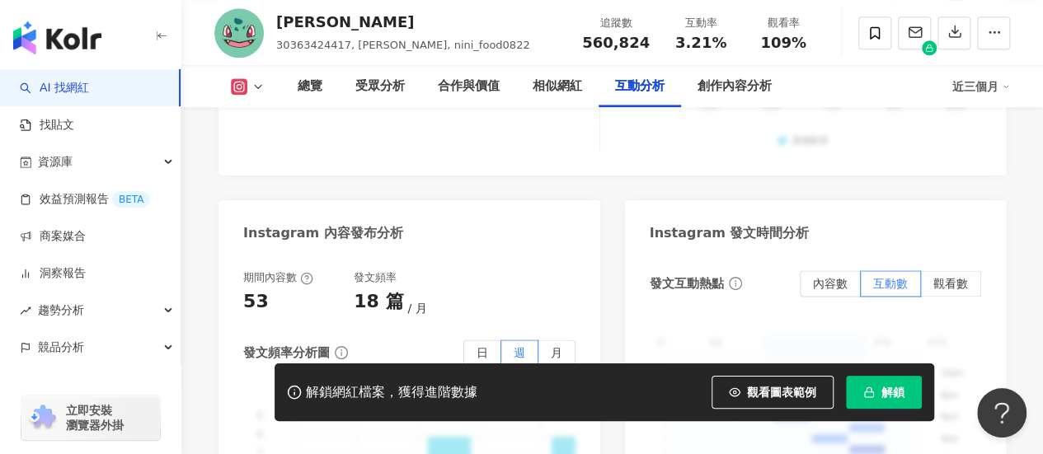
scroll to position [4218, 0]
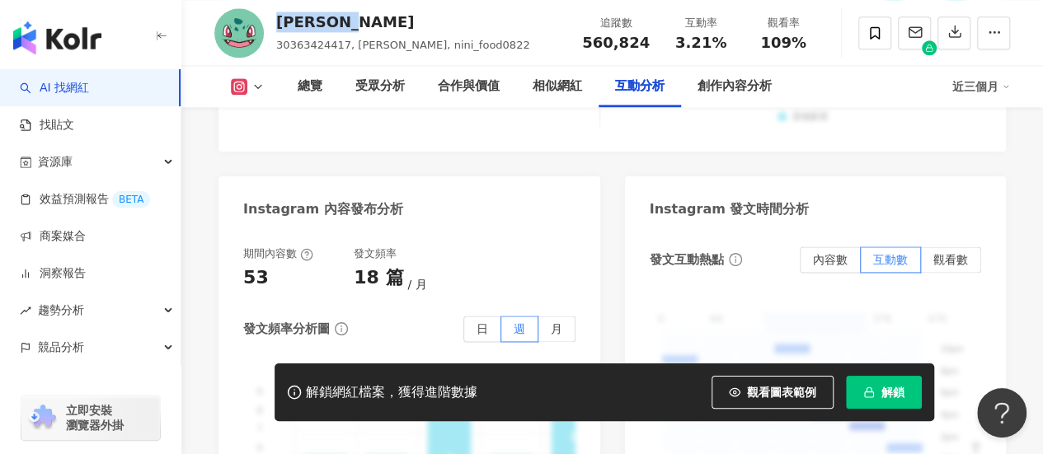
drag, startPoint x: 330, startPoint y: 21, endPoint x: 271, endPoint y: 22, distance: 59.4
click at [271, 22] on div "Nini Xie 30363424417, Nini 妮妮, nini_food0822 追蹤數 560,824 互動率 3.21% 觀看率 109%" at bounding box center [612, 32] width 862 height 65
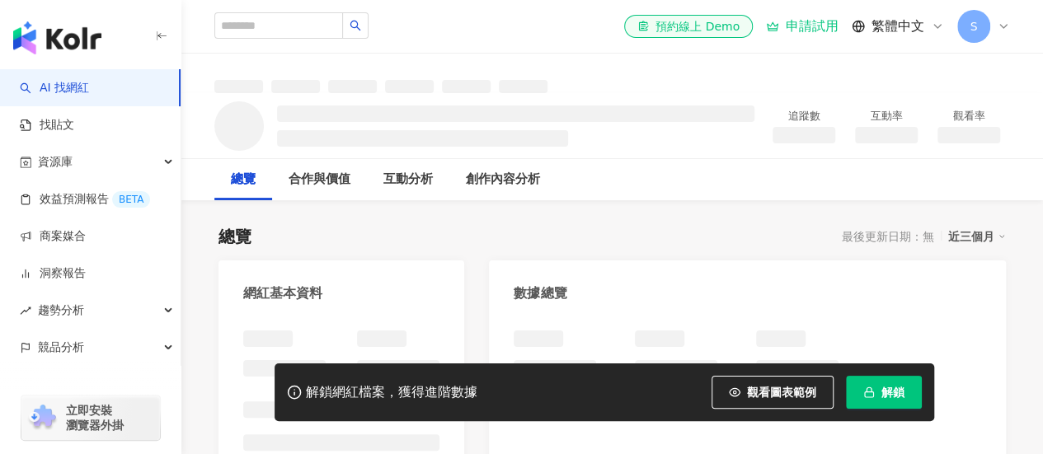
scroll to position [96, 0]
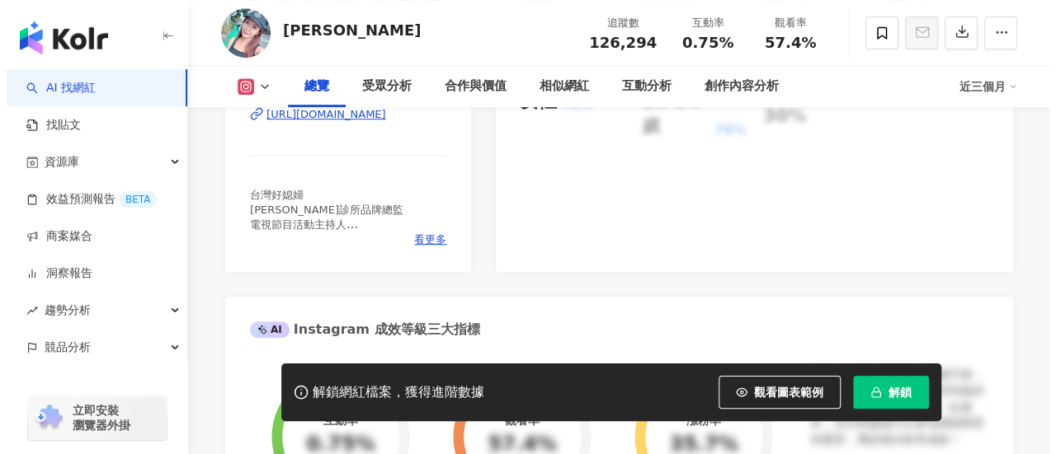
scroll to position [442, 0]
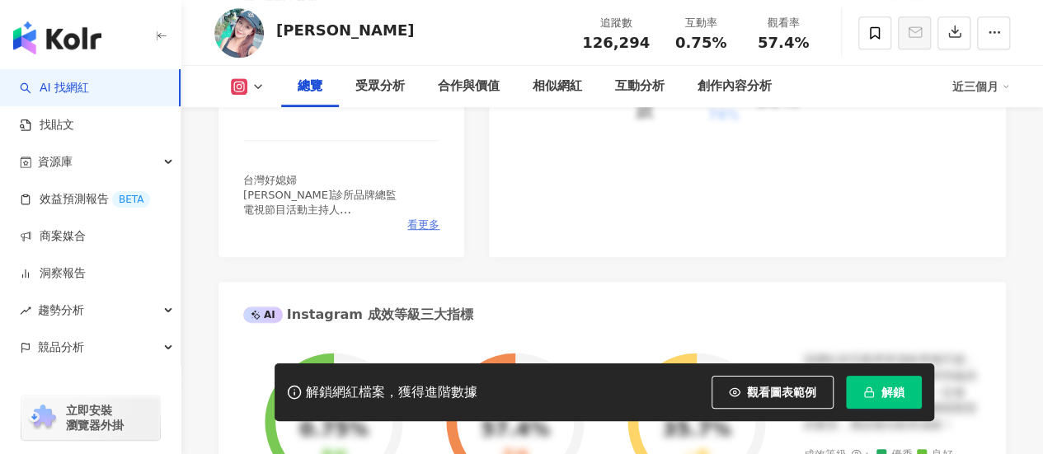
click at [422, 219] on span "看更多" at bounding box center [423, 225] width 32 height 15
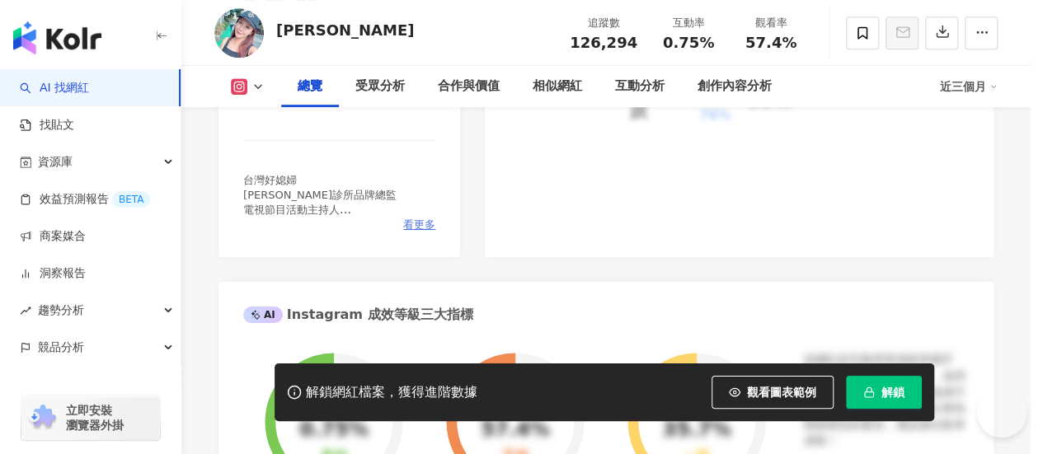
click at [422, 220] on div "台灣好媳婦 [PERSON_NAME]診所品牌總監 電視節目活動主持人 Podcaster #禎甄要chat內 Golf lover⛳️ Avid trave…" at bounding box center [522, 256] width 376 height 118
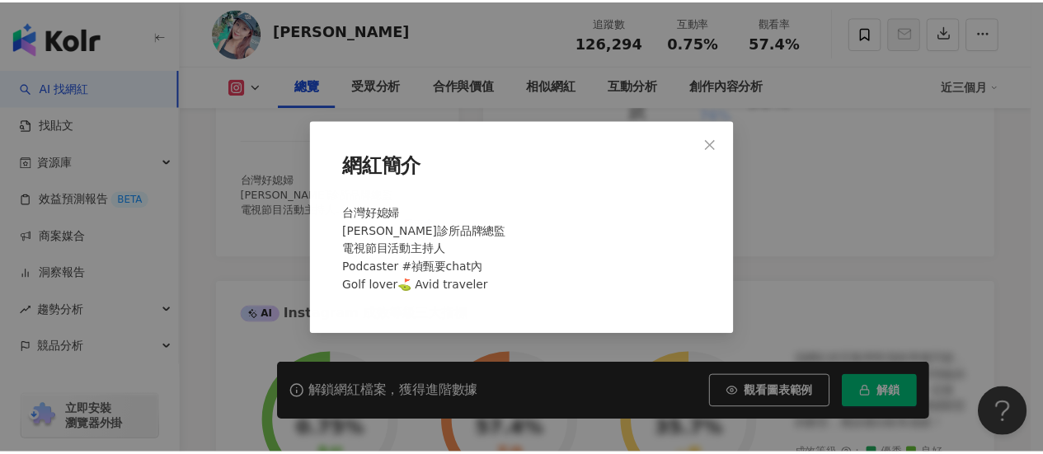
scroll to position [0, 0]
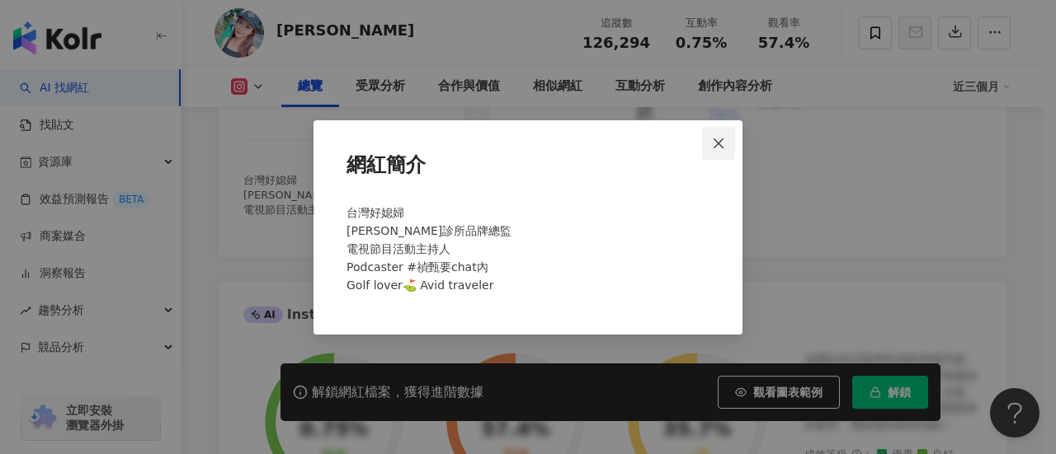
click at [721, 139] on icon "close" at bounding box center [718, 143] width 13 height 13
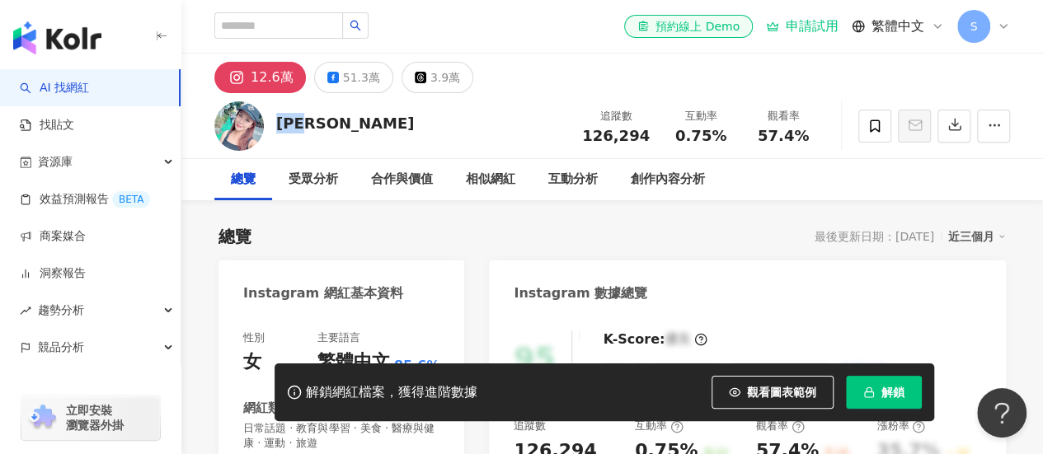
drag, startPoint x: 327, startPoint y: 125, endPoint x: 280, endPoint y: 126, distance: 47.0
click at [280, 126] on div "[PERSON_NAME]數 126,294 互動率 0.75% 觀看率 57.4%" at bounding box center [612, 125] width 862 height 65
copy div "[PERSON_NAME]"
